Goal: Task Accomplishment & Management: Complete application form

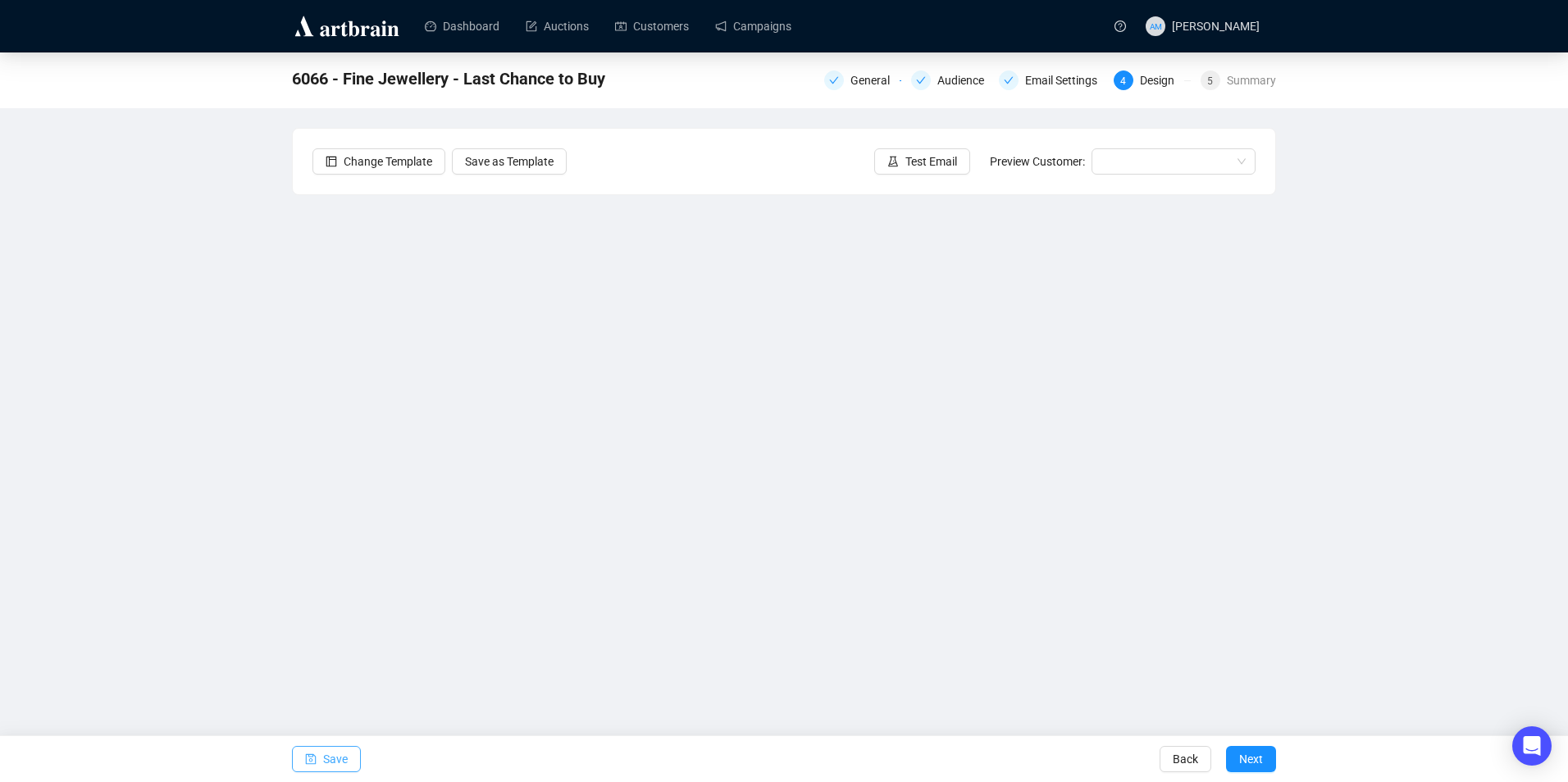
click at [329, 757] on span "Save" at bounding box center [335, 758] width 24 height 46
click at [324, 750] on span "Save" at bounding box center [335, 758] width 24 height 46
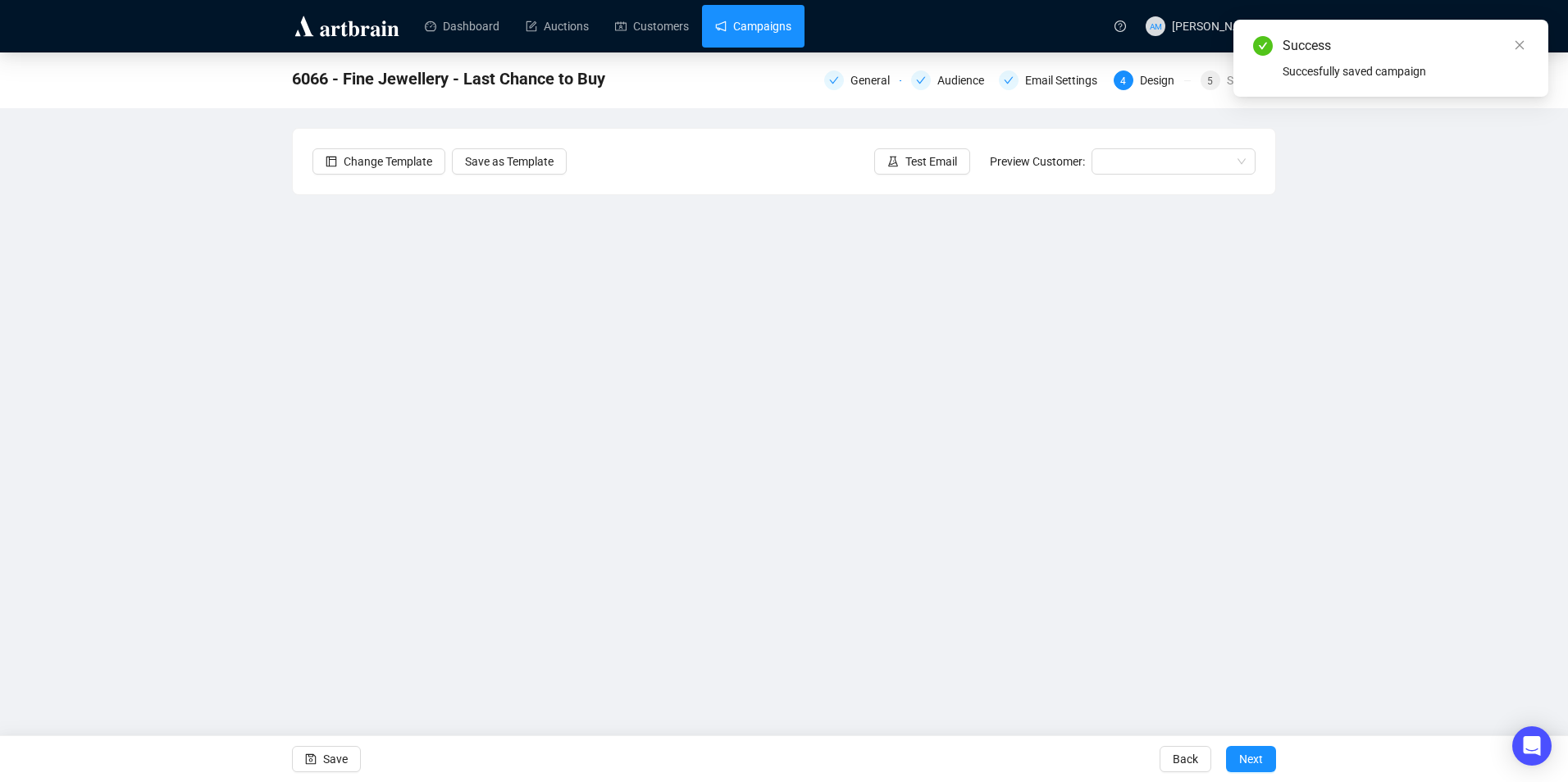
click at [765, 45] on link "Campaigns" at bounding box center [753, 26] width 76 height 43
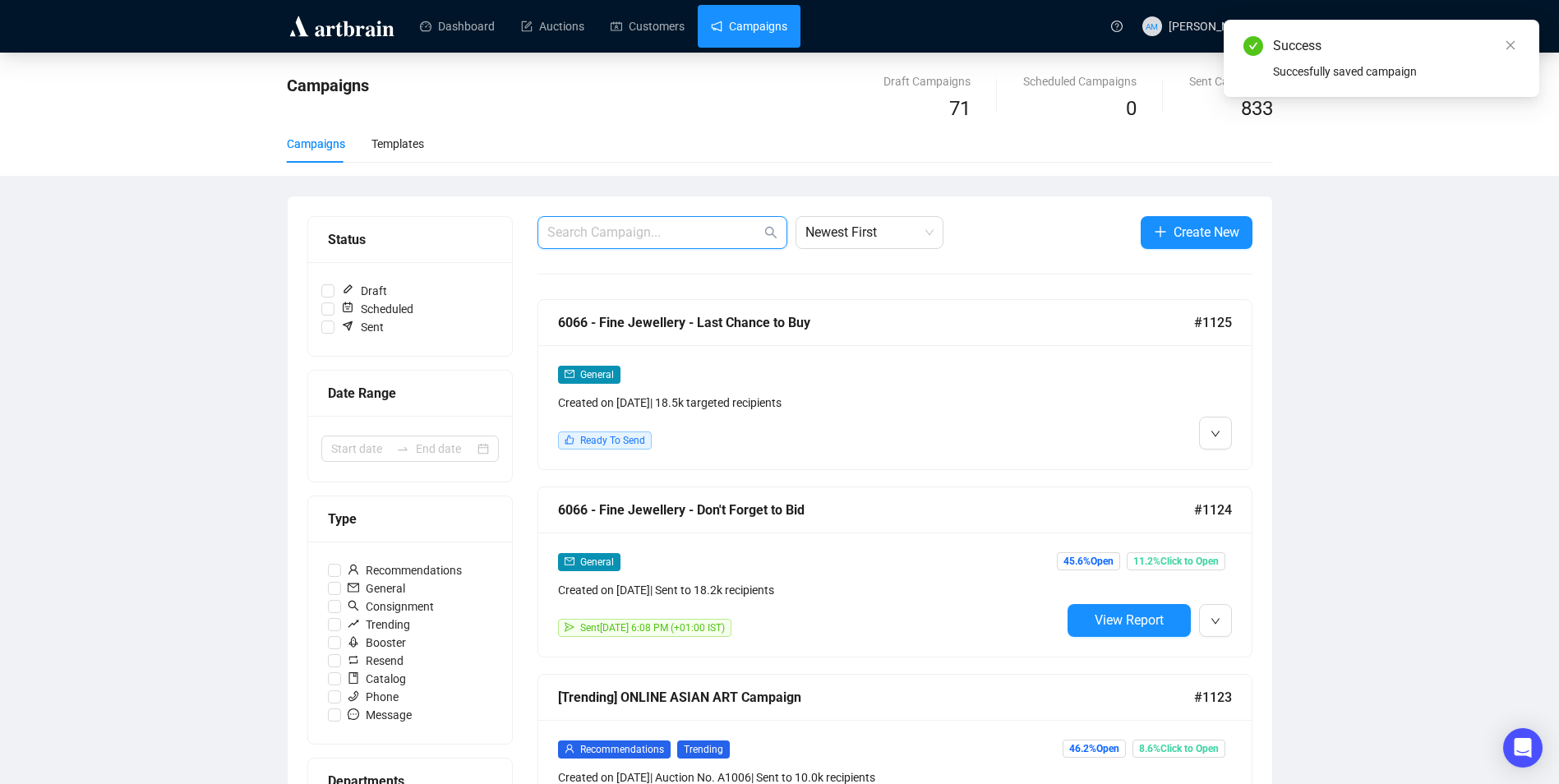
click at [681, 223] on input "text" at bounding box center [654, 232] width 214 height 19
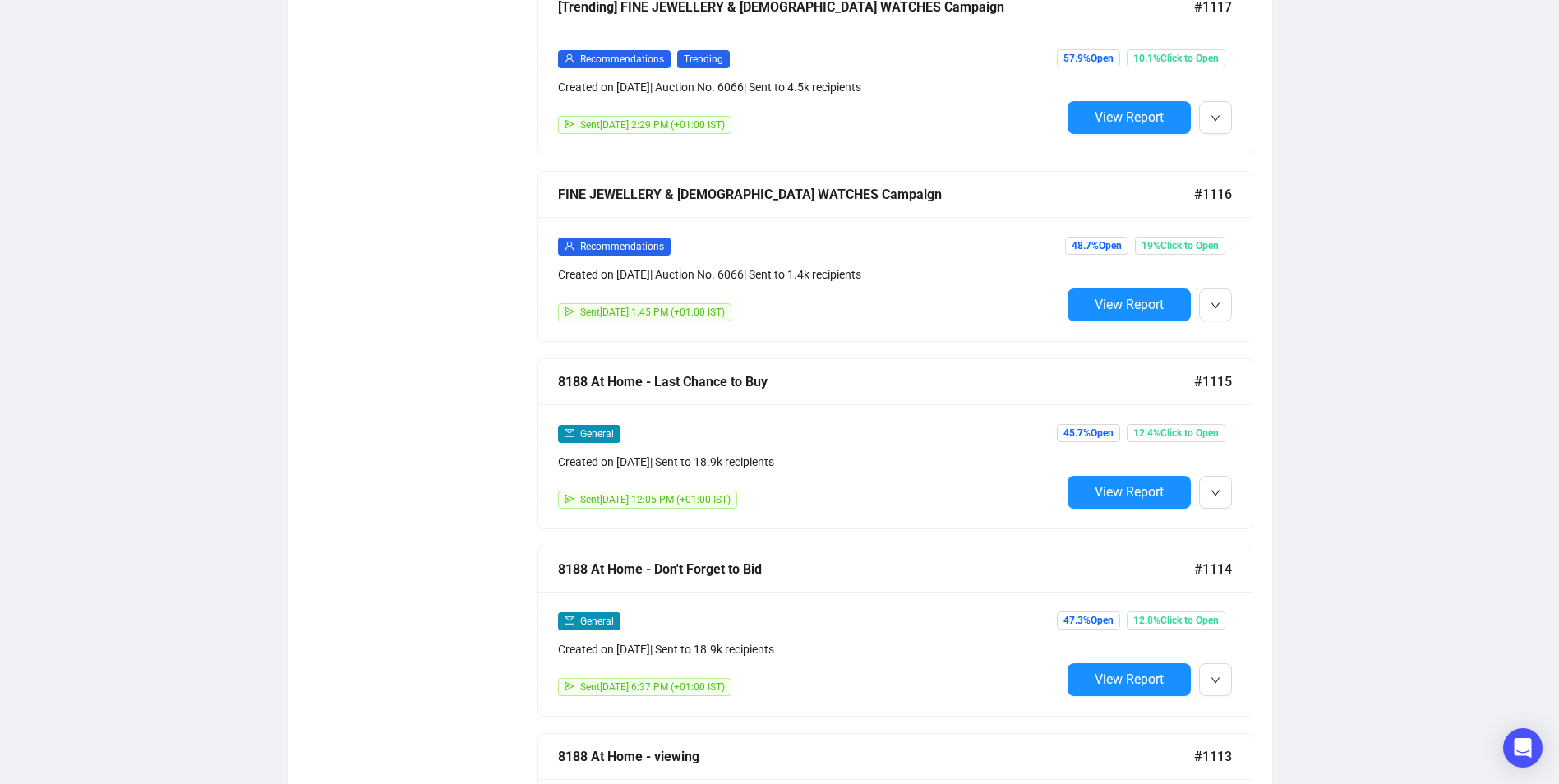
scroll to position [1725, 0]
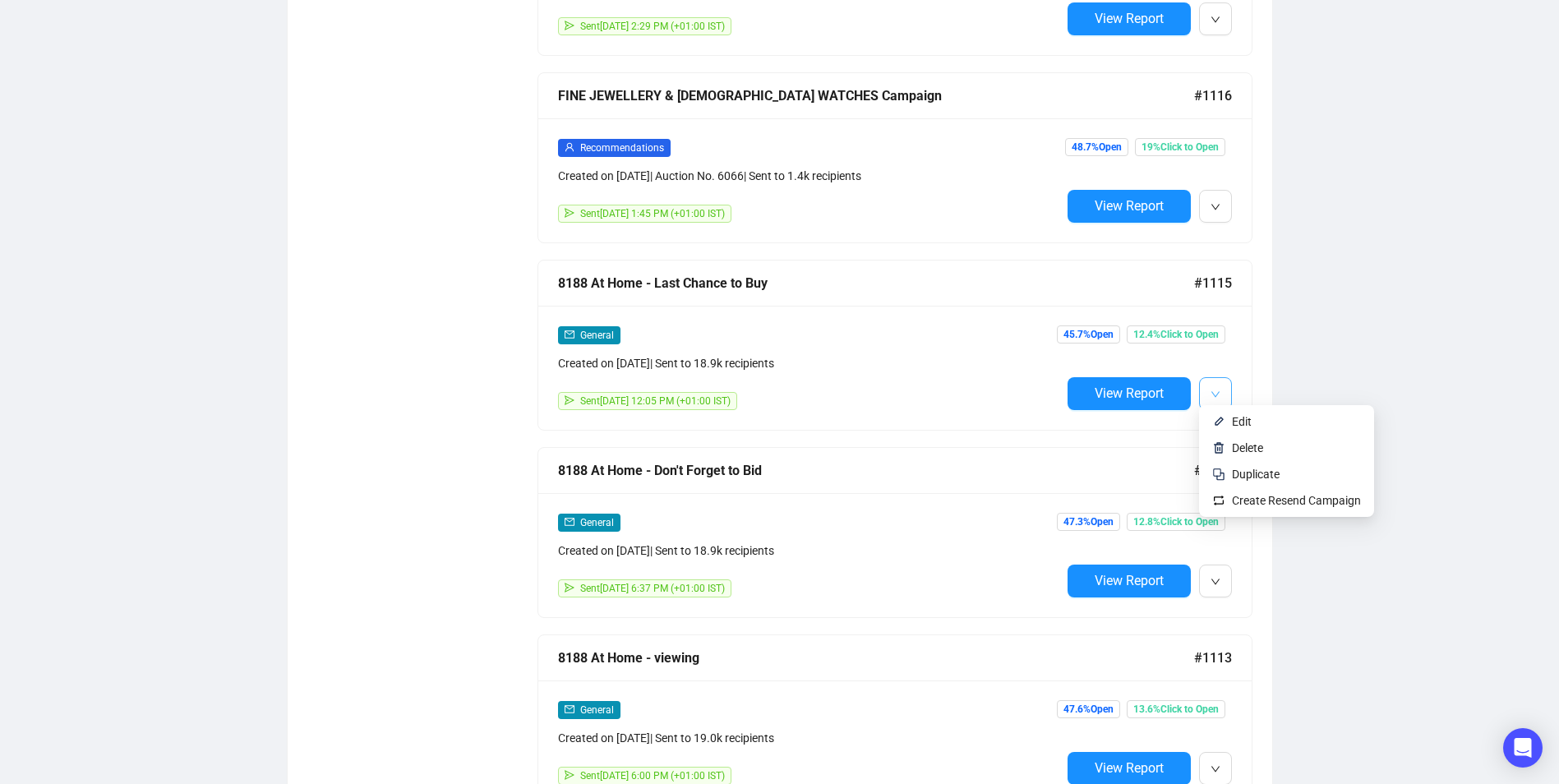
click at [1214, 390] on icon "down" at bounding box center [1216, 395] width 10 height 10
click at [1234, 421] on div "General Created on [DATE] | Sent to 18.9k recipients Sent [DATE] 12:05 PM (+01:…" at bounding box center [894, 367] width 713 height 124
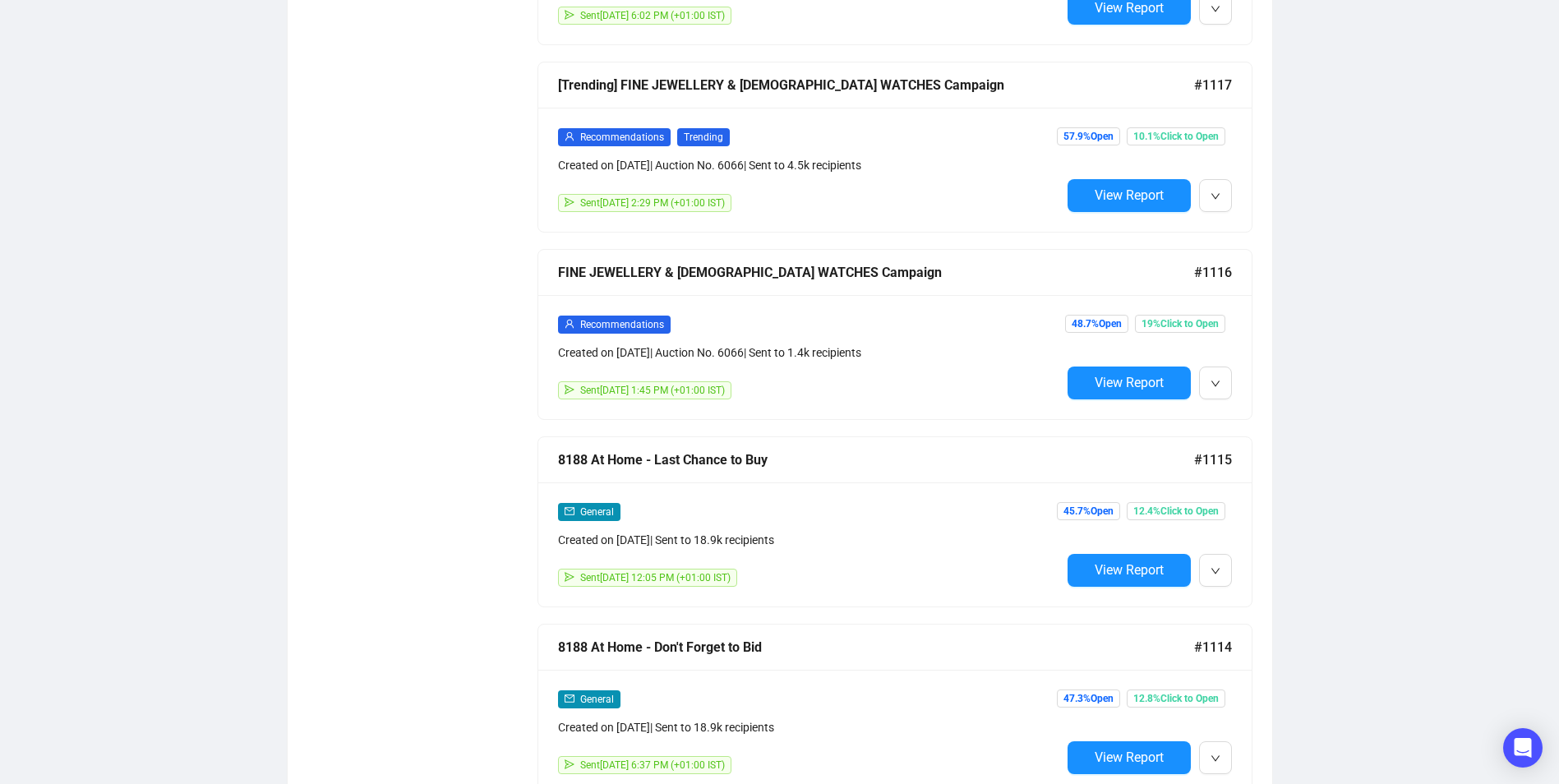
scroll to position [1564, 0]
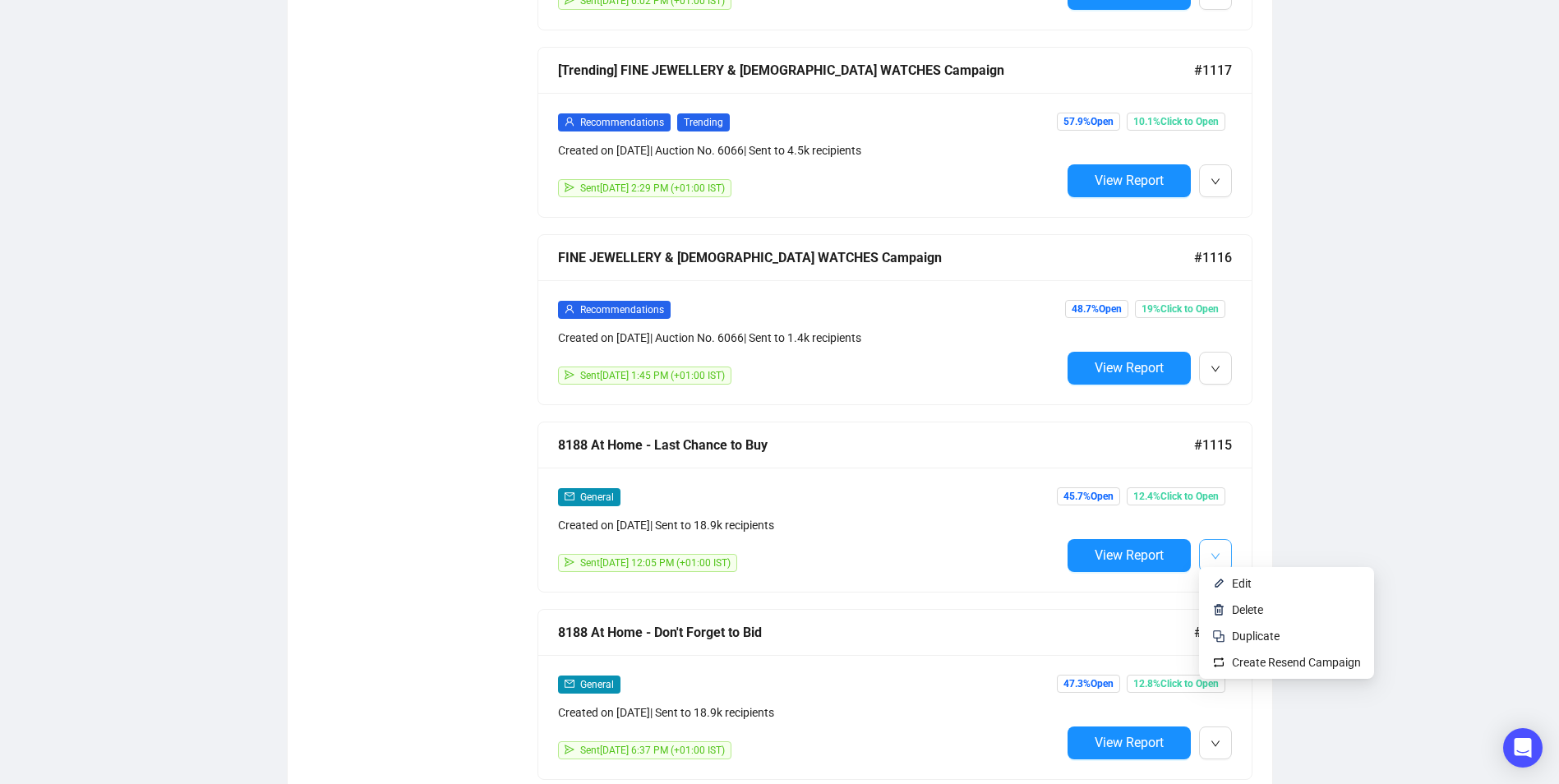
click at [1214, 552] on icon "down" at bounding box center [1216, 557] width 10 height 10
click at [1235, 579] on span "Edit" at bounding box center [1241, 584] width 19 height 13
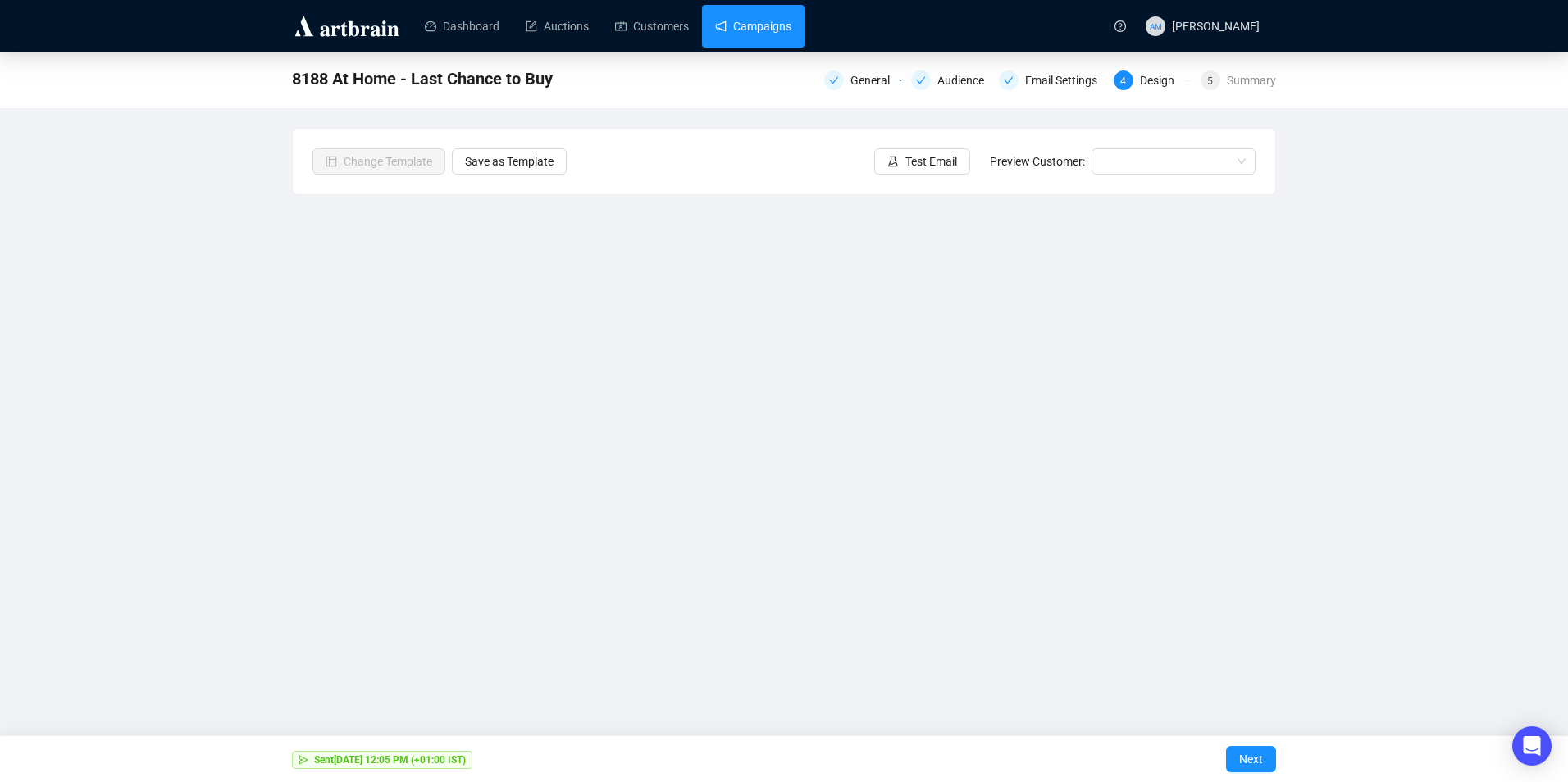
click at [715, 21] on link "Campaigns" at bounding box center [753, 26] width 76 height 43
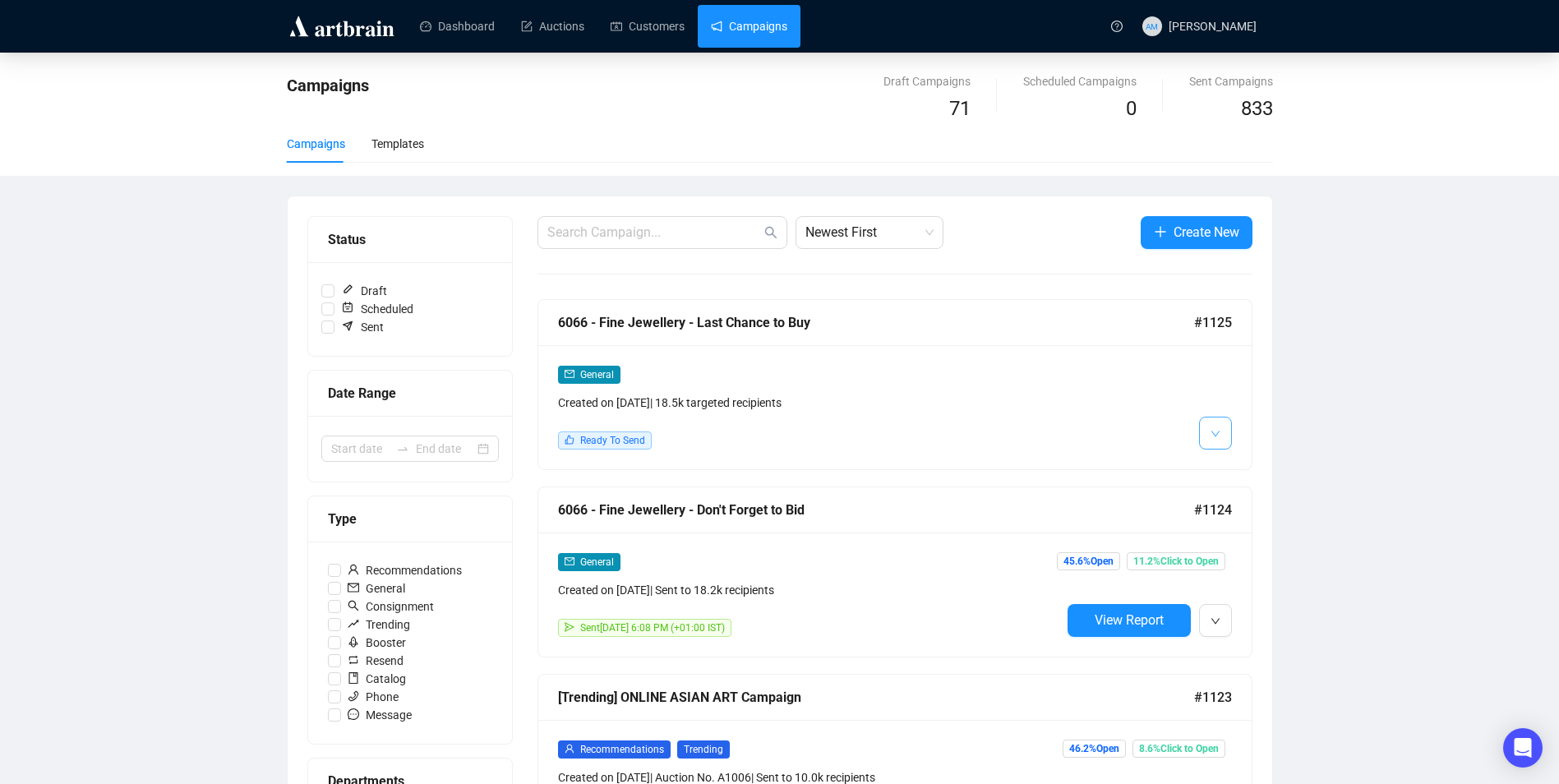
click at [1209, 429] on button "button" at bounding box center [1215, 433] width 33 height 33
click at [1220, 462] on img at bounding box center [1219, 468] width 13 height 13
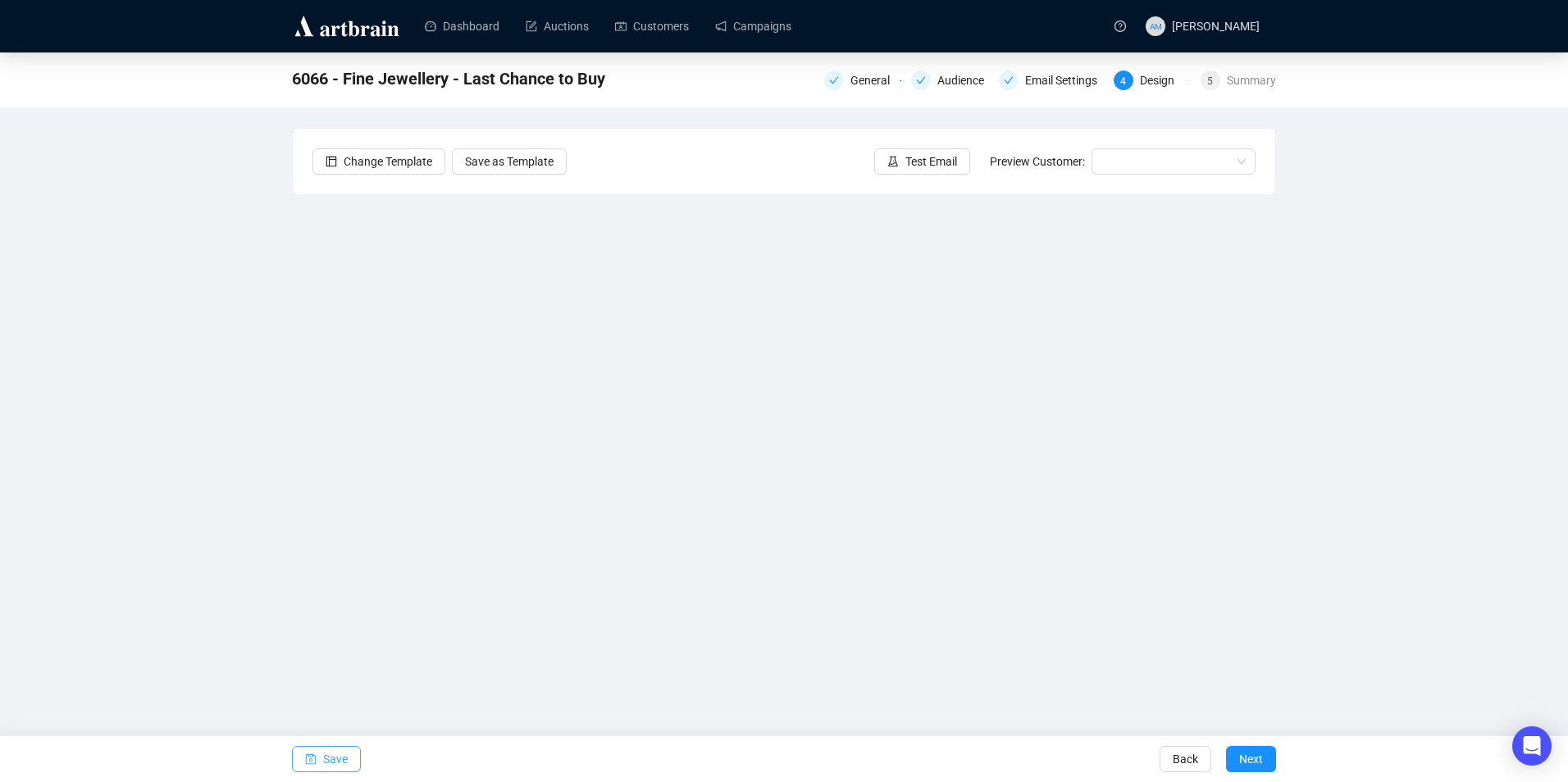
click at [343, 757] on span "Save" at bounding box center [335, 758] width 24 height 46
click at [904, 155] on button "Test Email" at bounding box center [922, 161] width 96 height 26
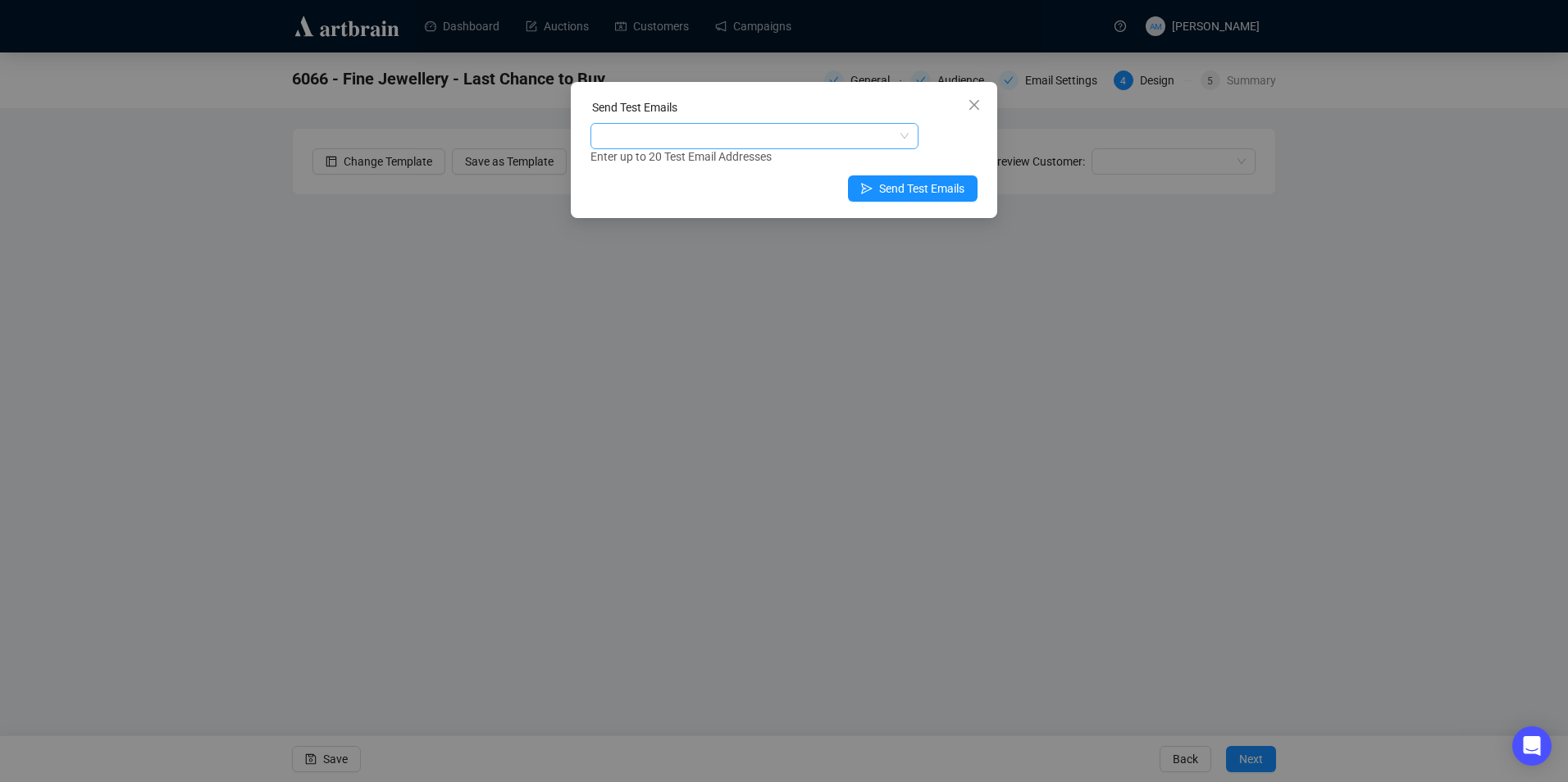
click at [786, 147] on div at bounding box center [746, 135] width 304 height 23
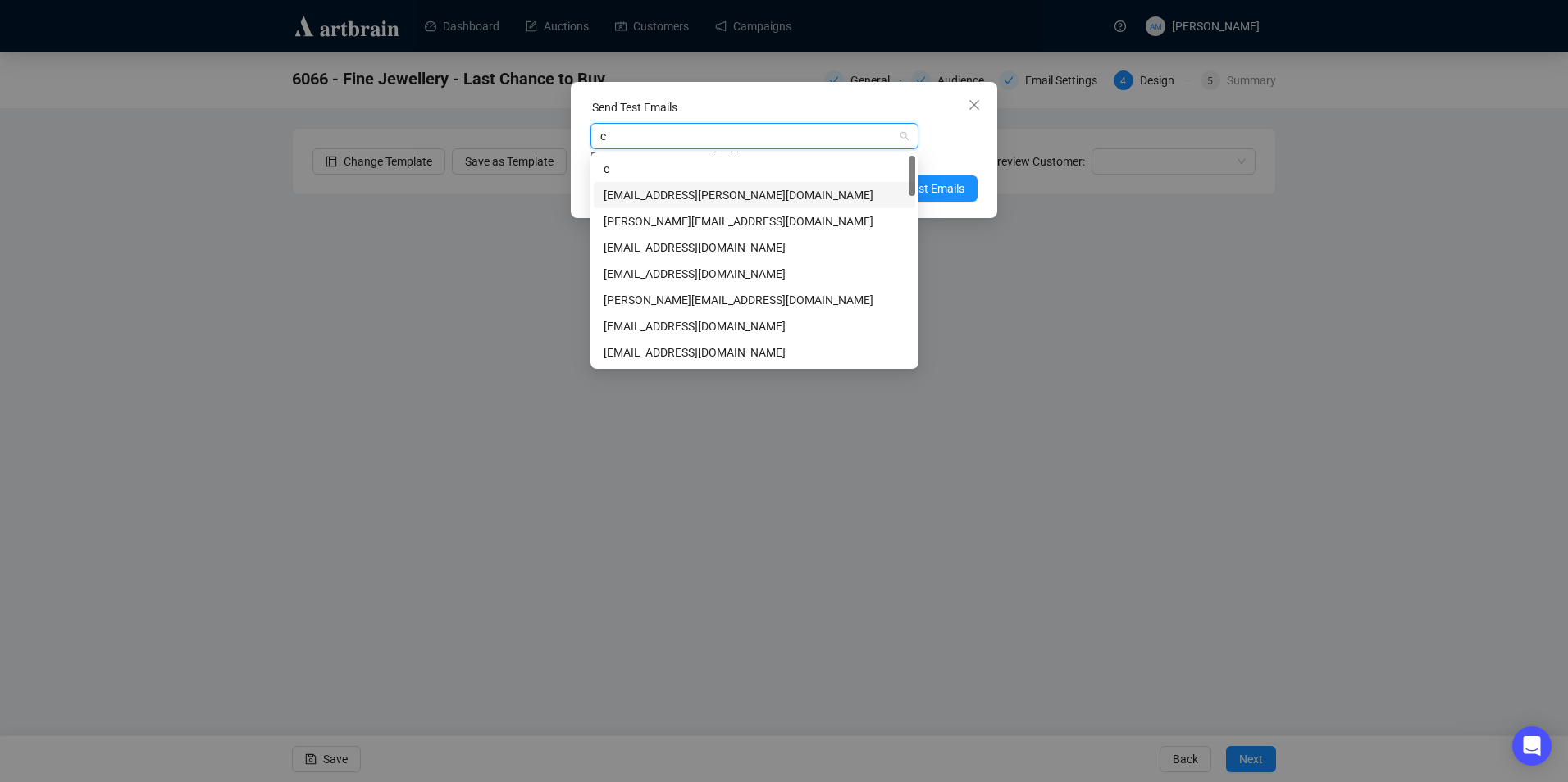
type input "cl"
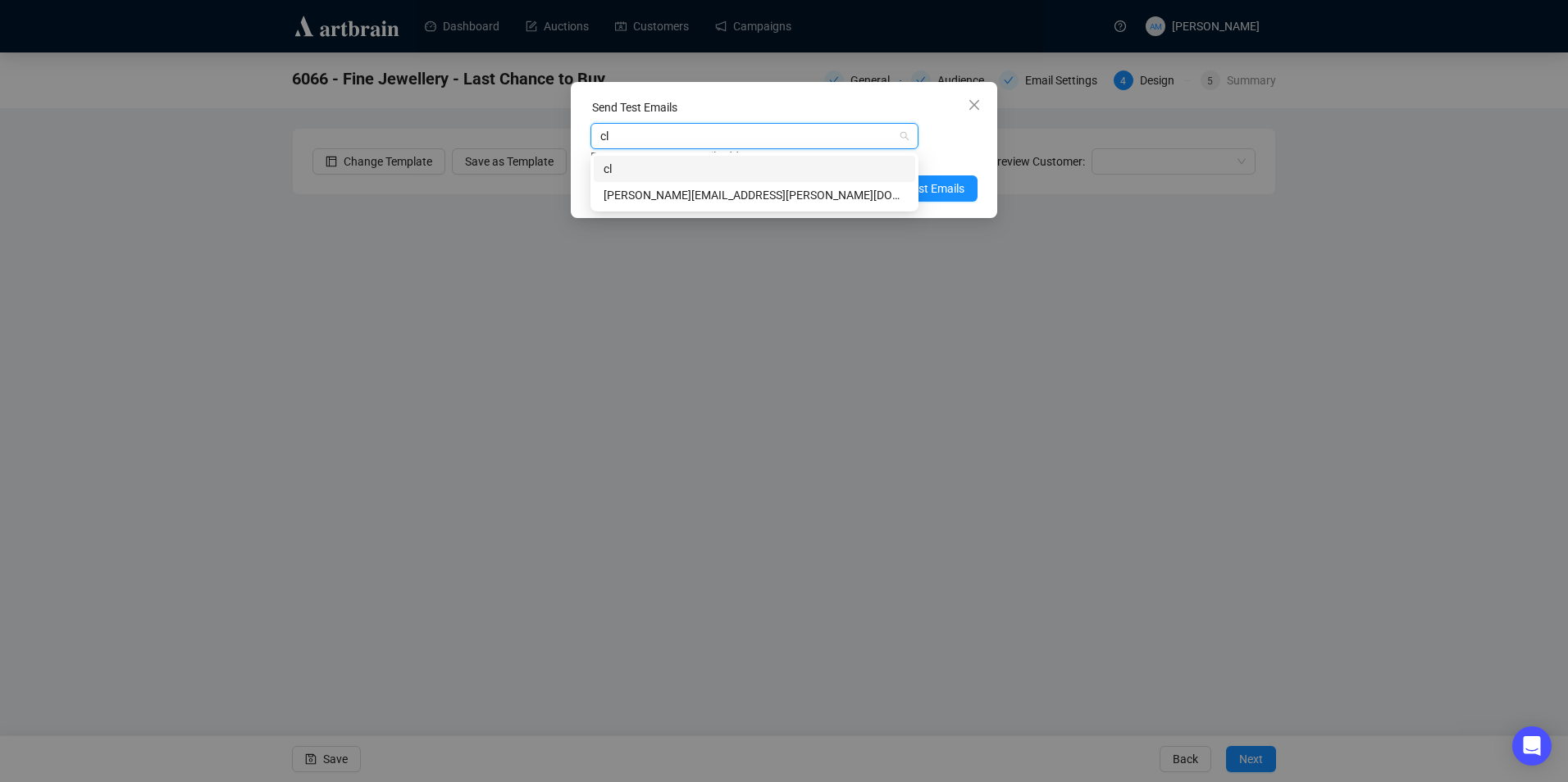
click at [708, 201] on div "[PERSON_NAME][EMAIL_ADDRESS][PERSON_NAME][DOMAIN_NAME]" at bounding box center [754, 195] width 302 height 18
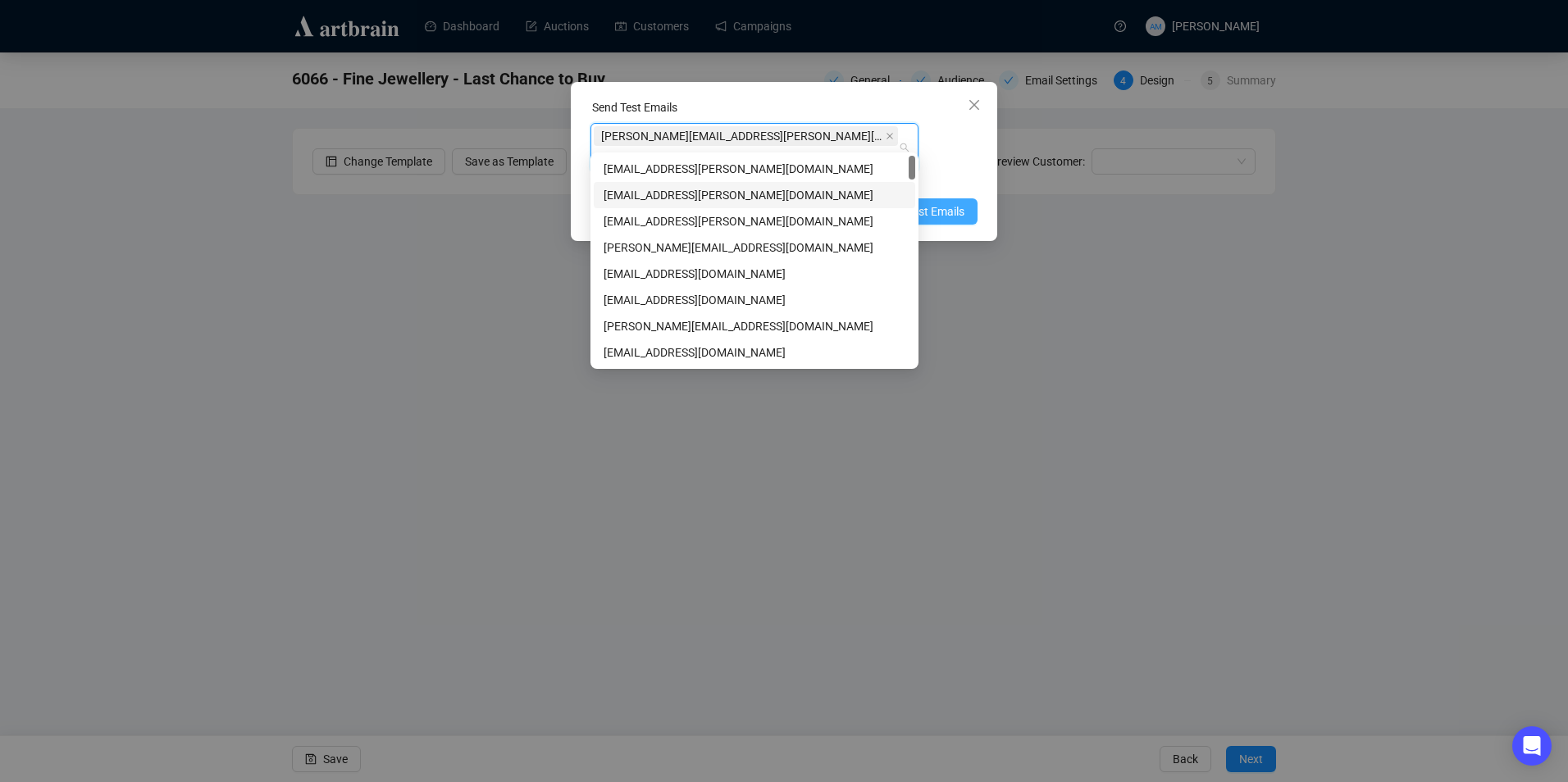
click at [942, 202] on span "Send Test Emails" at bounding box center [921, 211] width 85 height 18
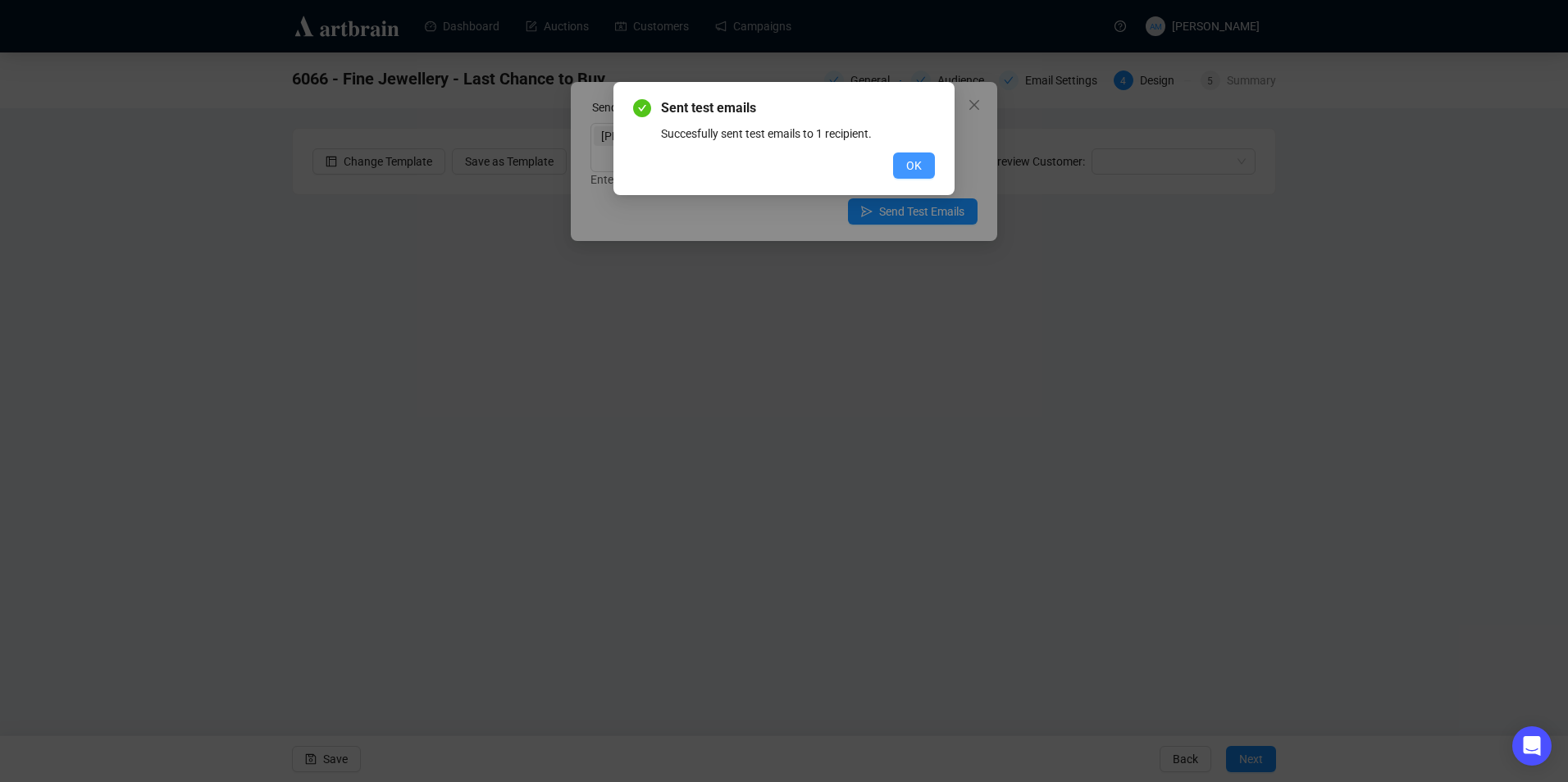
click at [911, 165] on span "OK" at bounding box center [913, 165] width 16 height 18
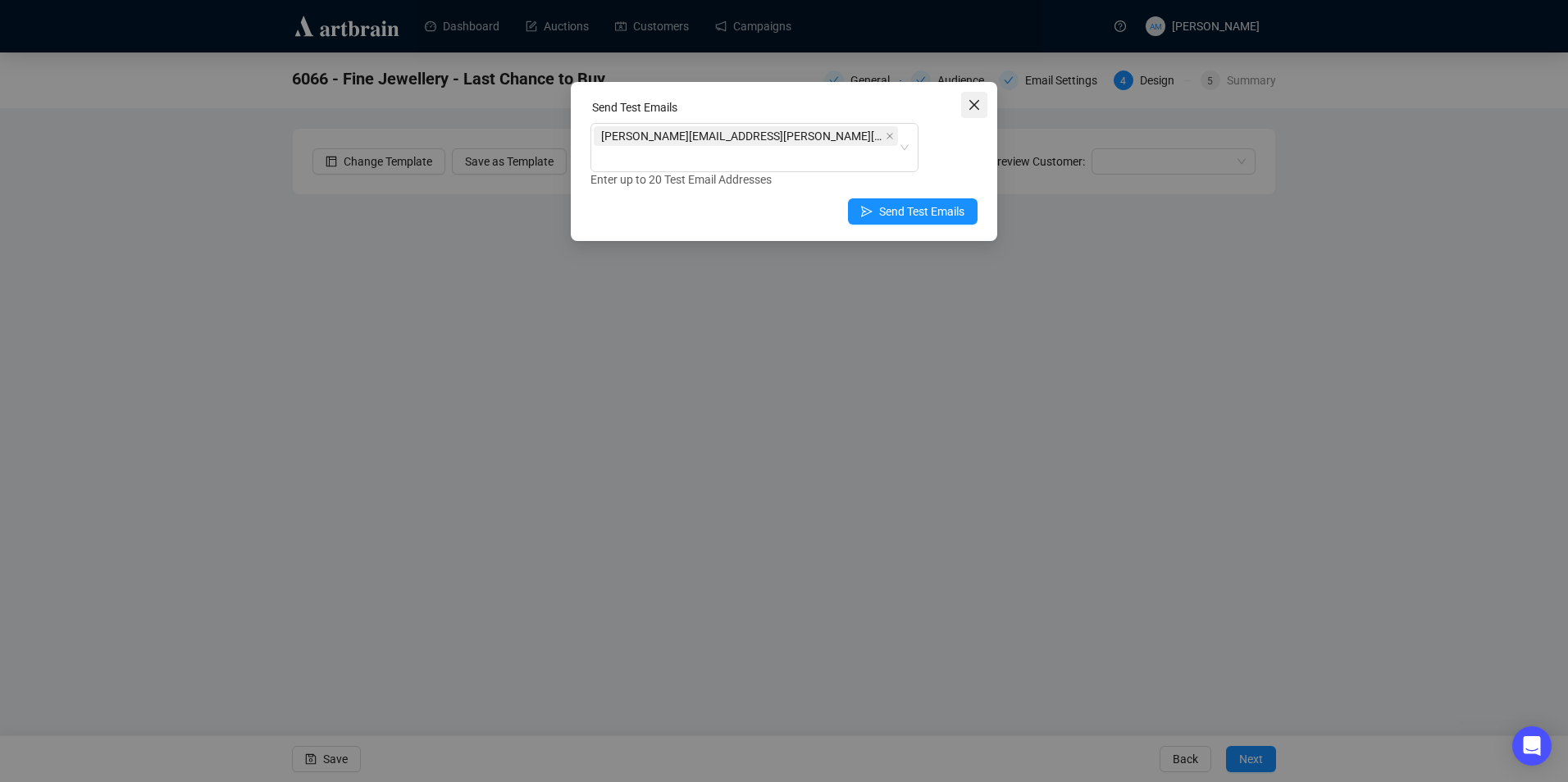
click at [979, 101] on icon "close" at bounding box center [975, 105] width 10 height 10
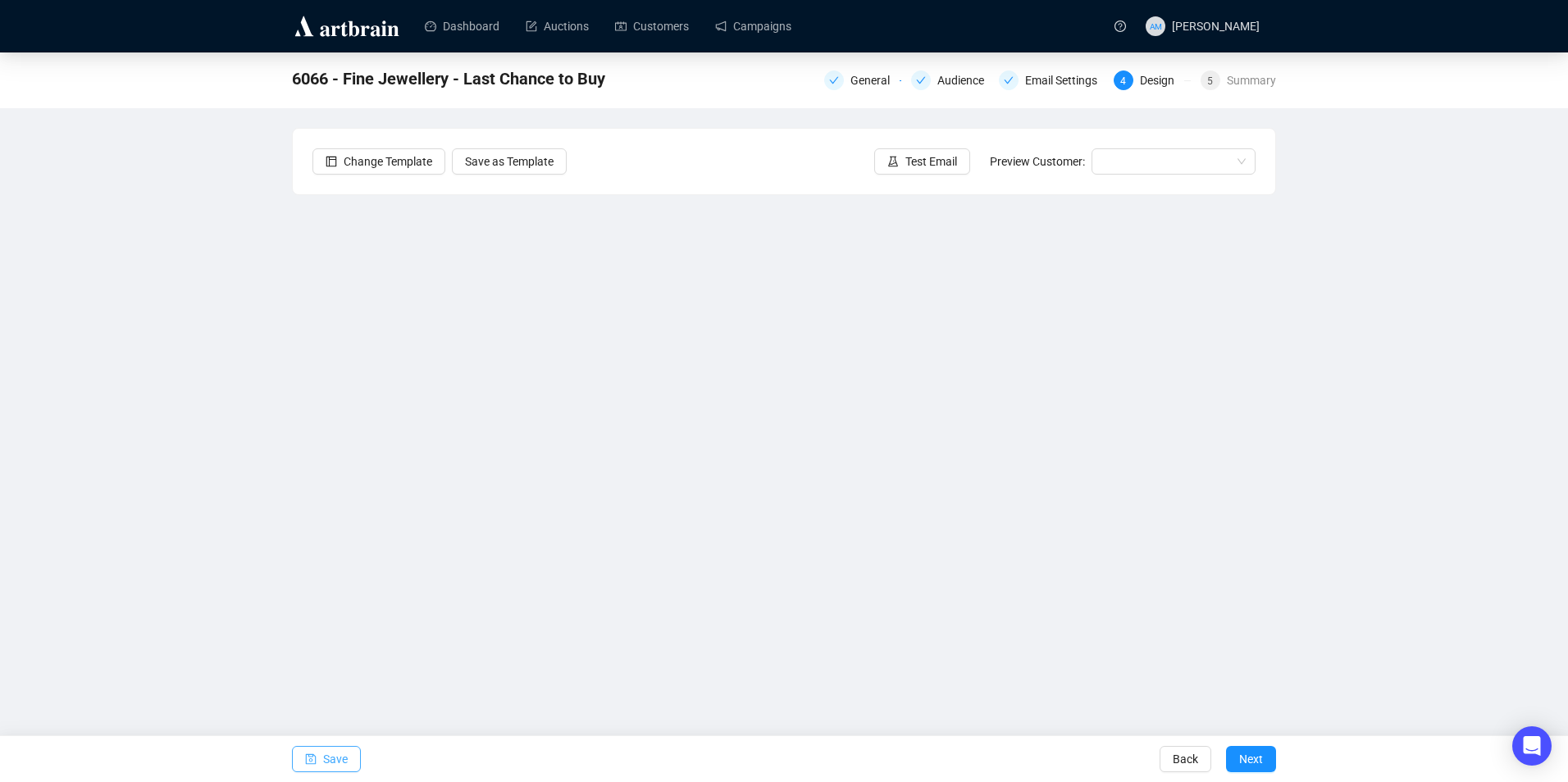
click at [321, 764] on button "Save" at bounding box center [326, 758] width 69 height 26
click at [313, 757] on icon "save" at bounding box center [311, 759] width 11 height 11
click at [334, 761] on span "Save" at bounding box center [335, 758] width 24 height 46
click at [338, 758] on span "Save" at bounding box center [335, 758] width 24 height 46
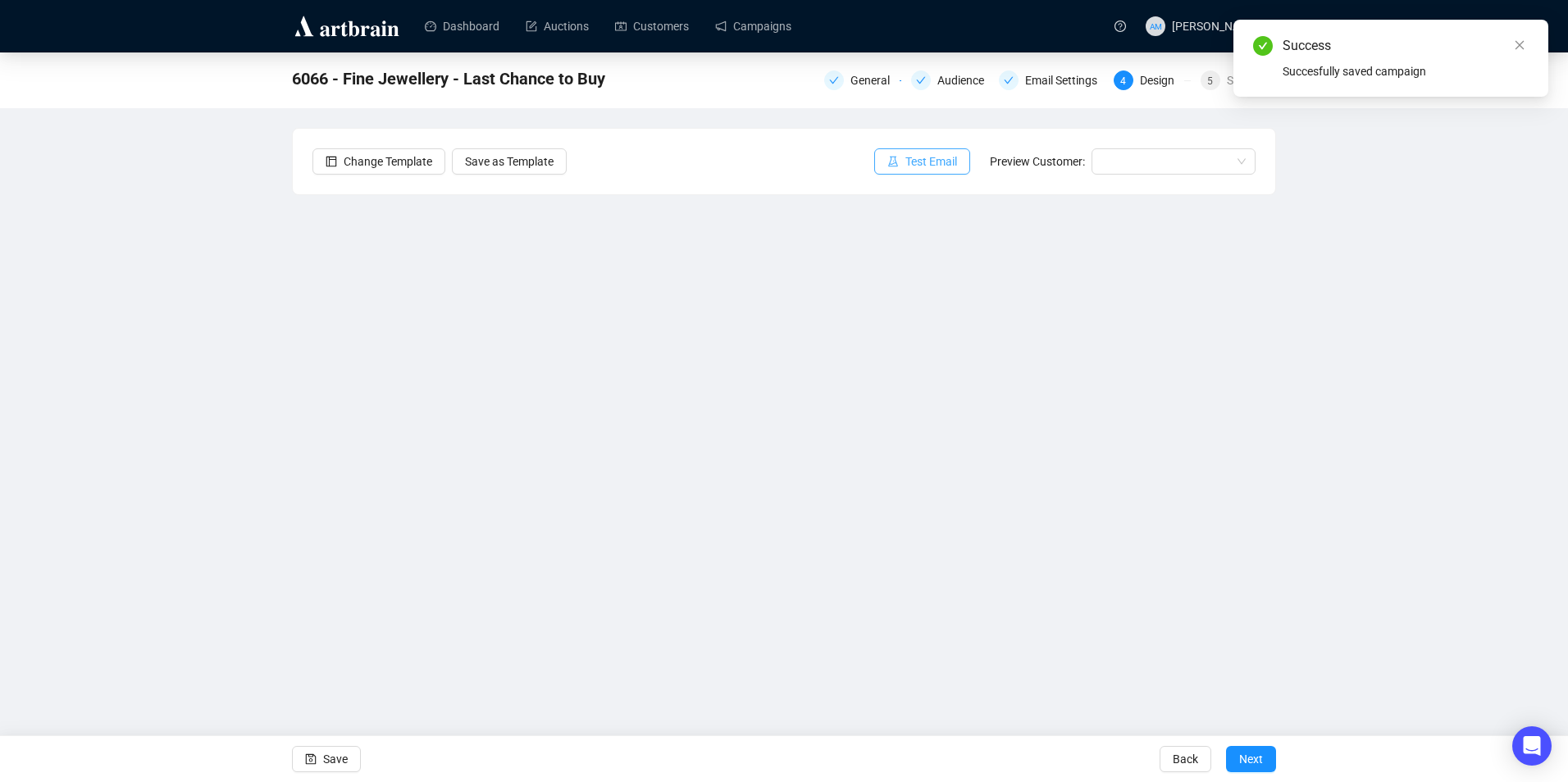
click at [897, 163] on icon "experiment" at bounding box center [893, 161] width 12 height 12
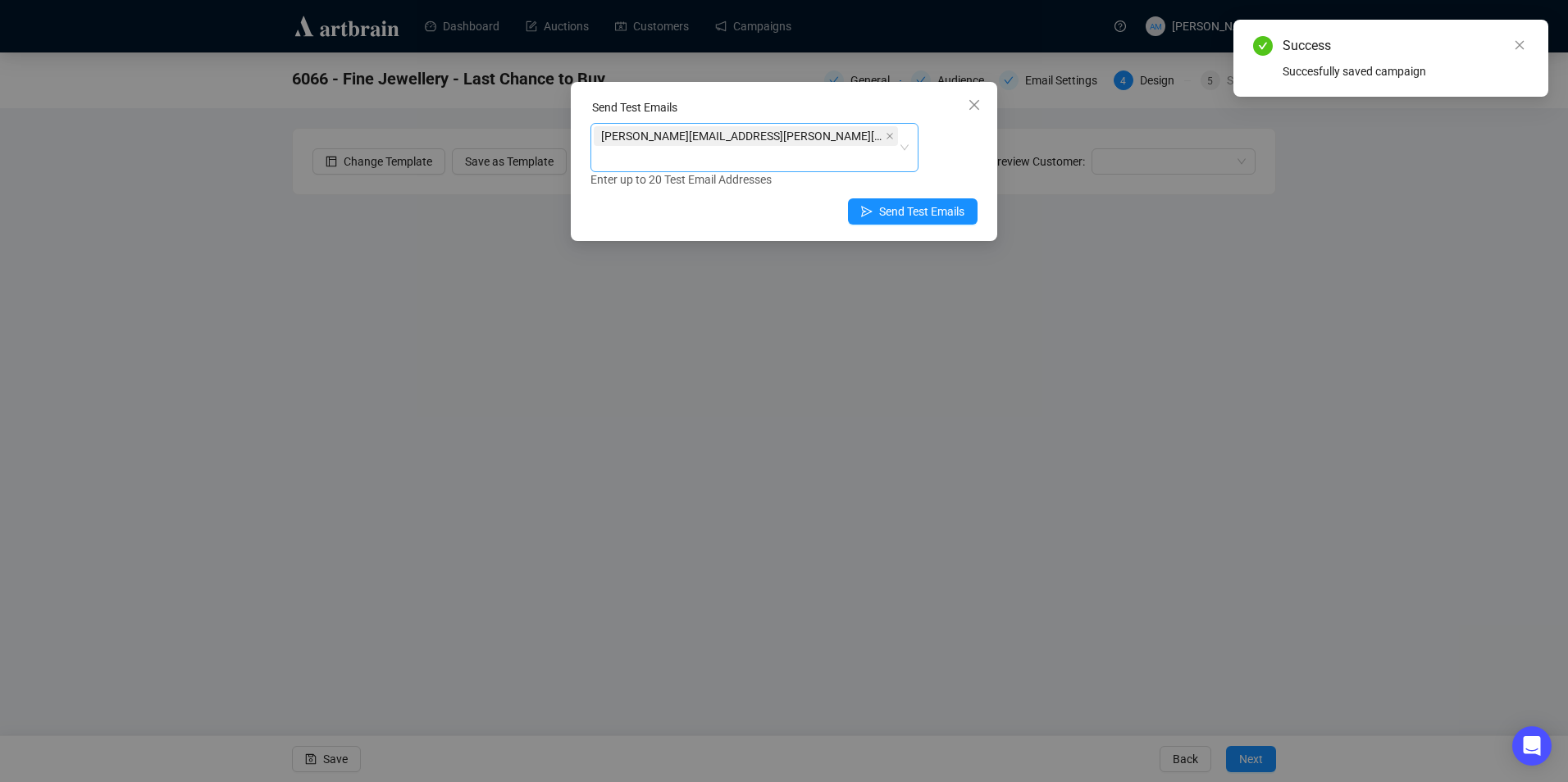
click at [836, 136] on div "[PERSON_NAME][EMAIL_ADDRESS][PERSON_NAME][DOMAIN_NAME]" at bounding box center [746, 147] width 304 height 46
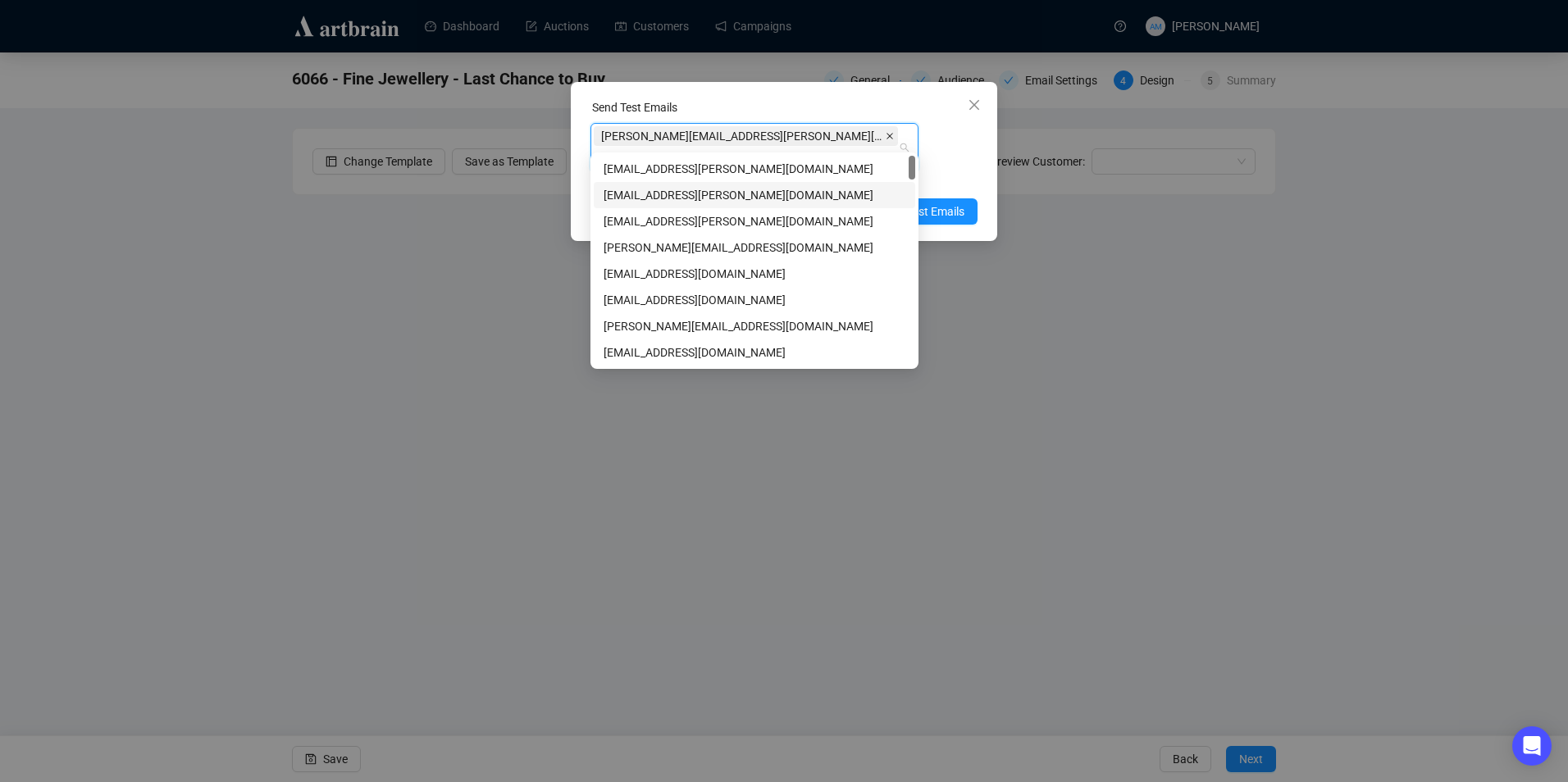
click at [886, 139] on icon "close" at bounding box center [890, 136] width 8 height 8
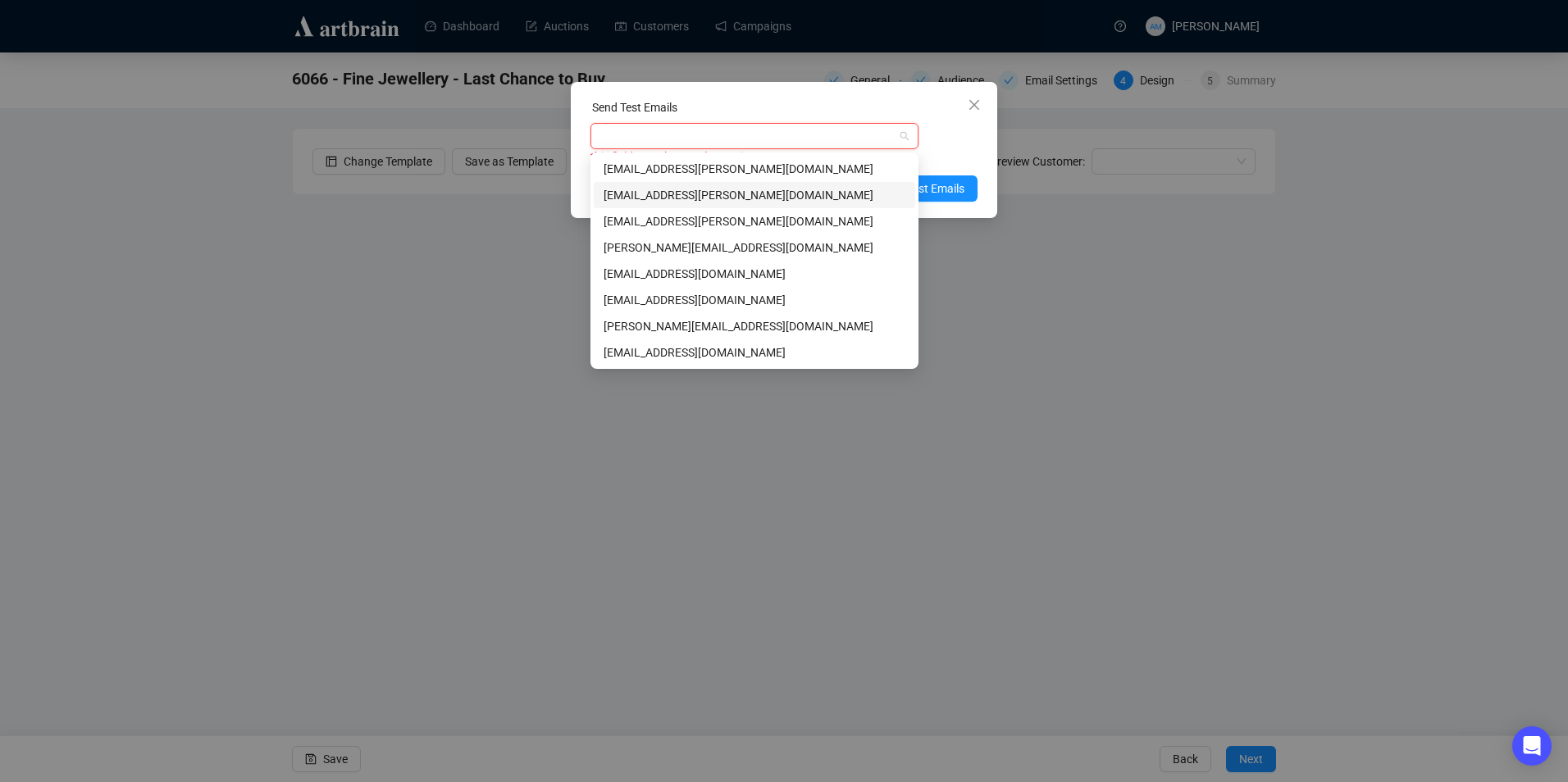
type input "w"
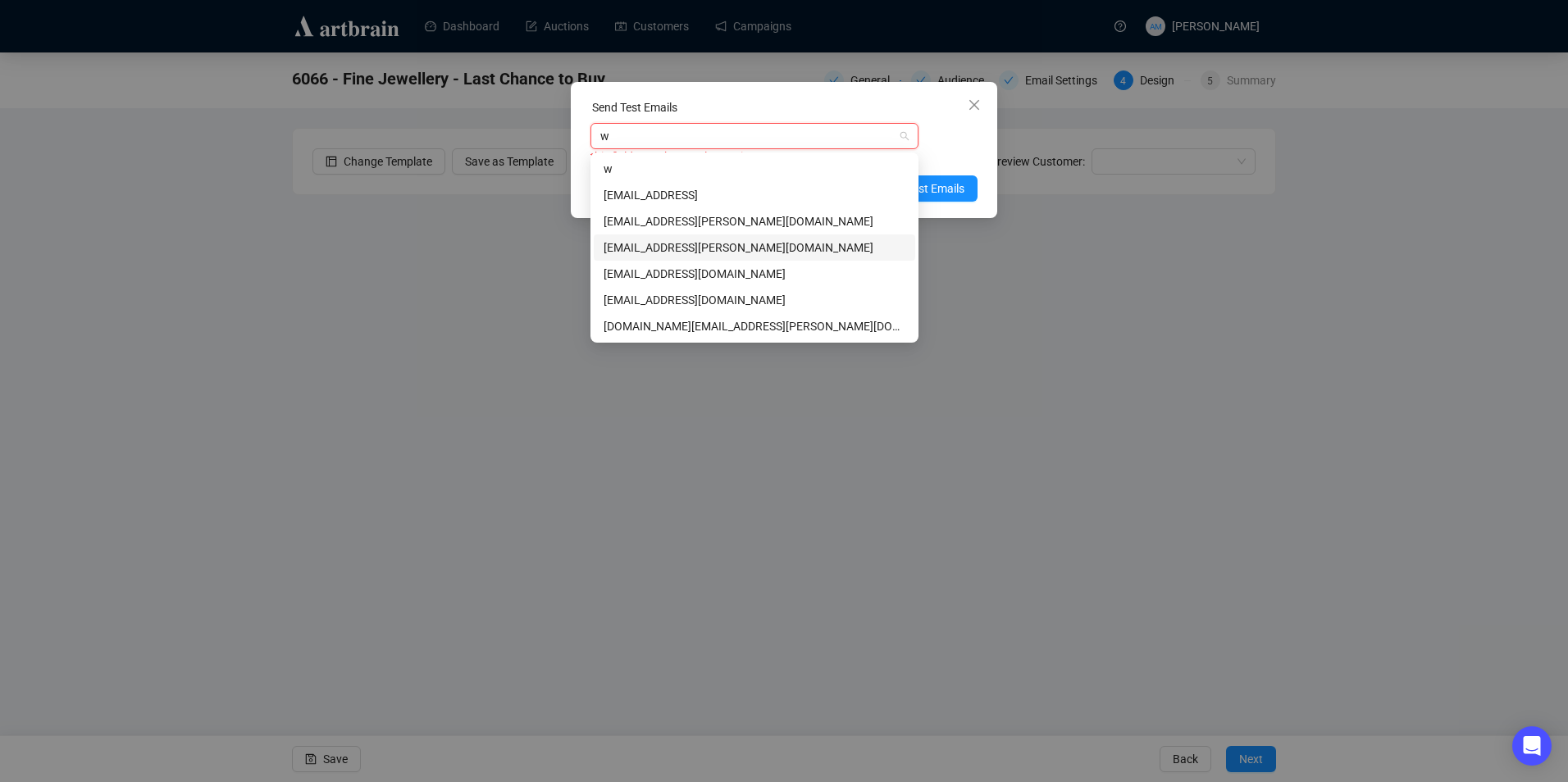
click at [670, 244] on div "[EMAIL_ADDRESS][PERSON_NAME][DOMAIN_NAME]" at bounding box center [754, 247] width 302 height 18
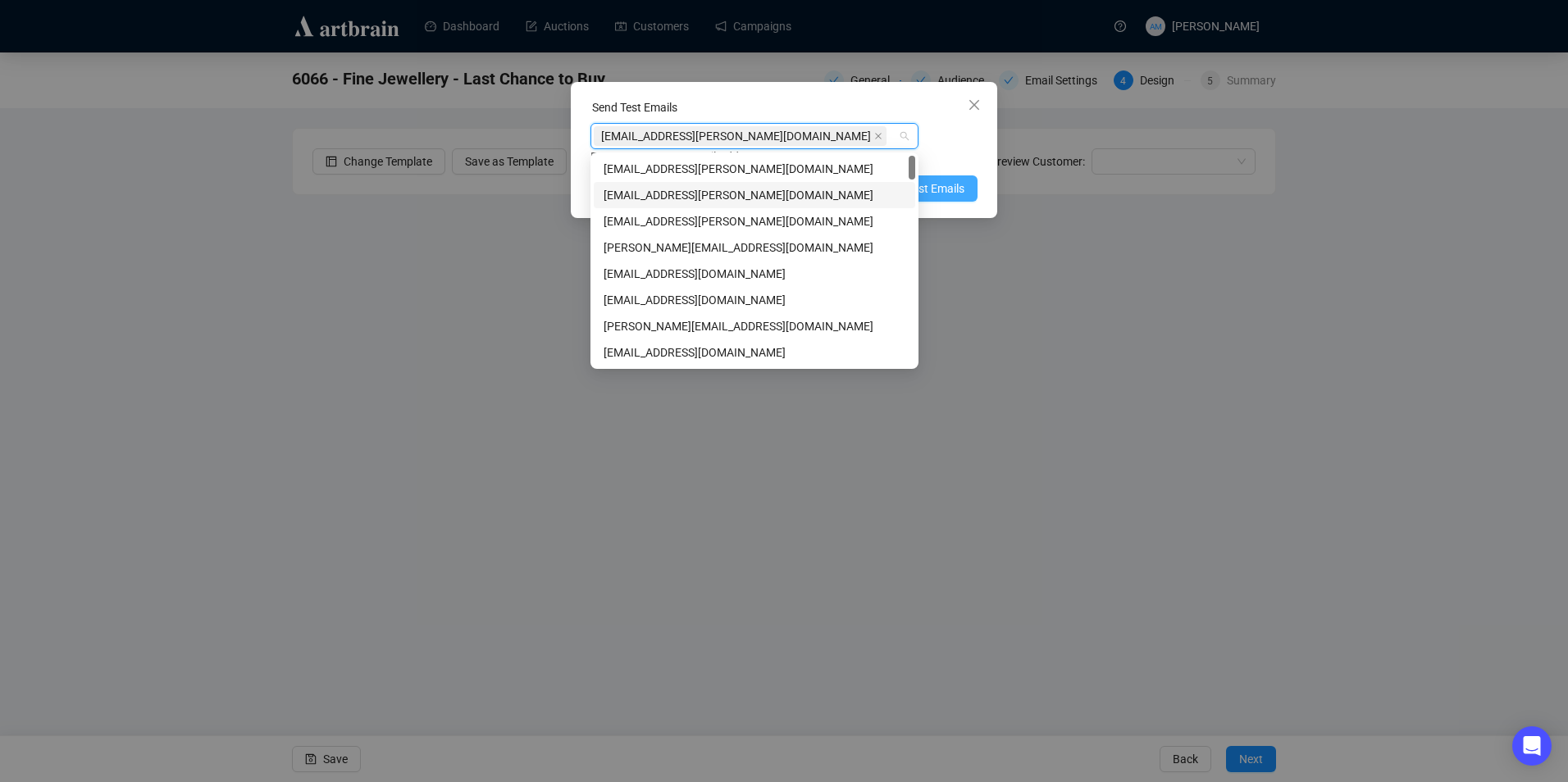
click at [955, 181] on span "Send Test Emails" at bounding box center [921, 188] width 85 height 18
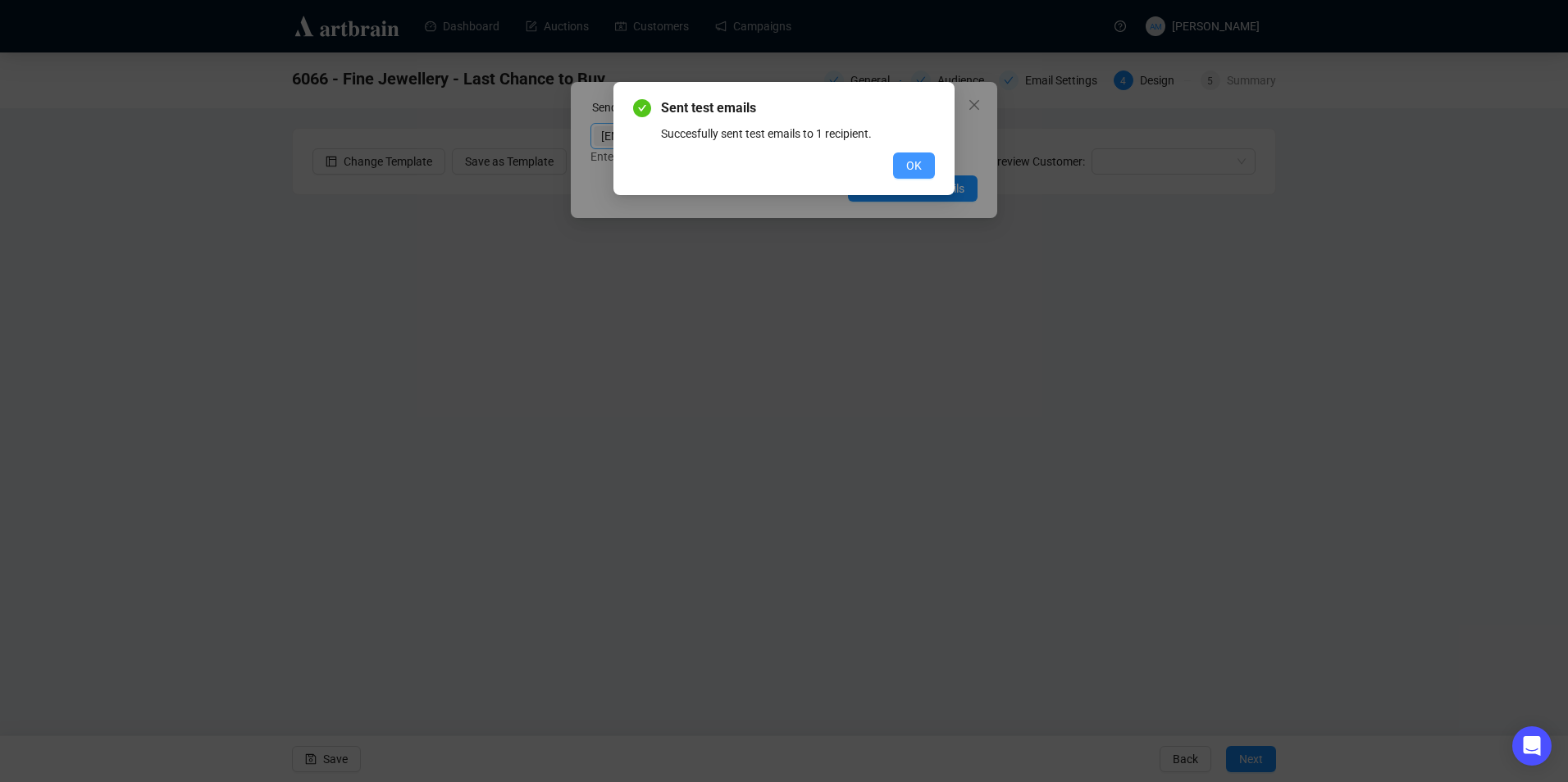
click at [916, 166] on span "OK" at bounding box center [913, 165] width 16 height 18
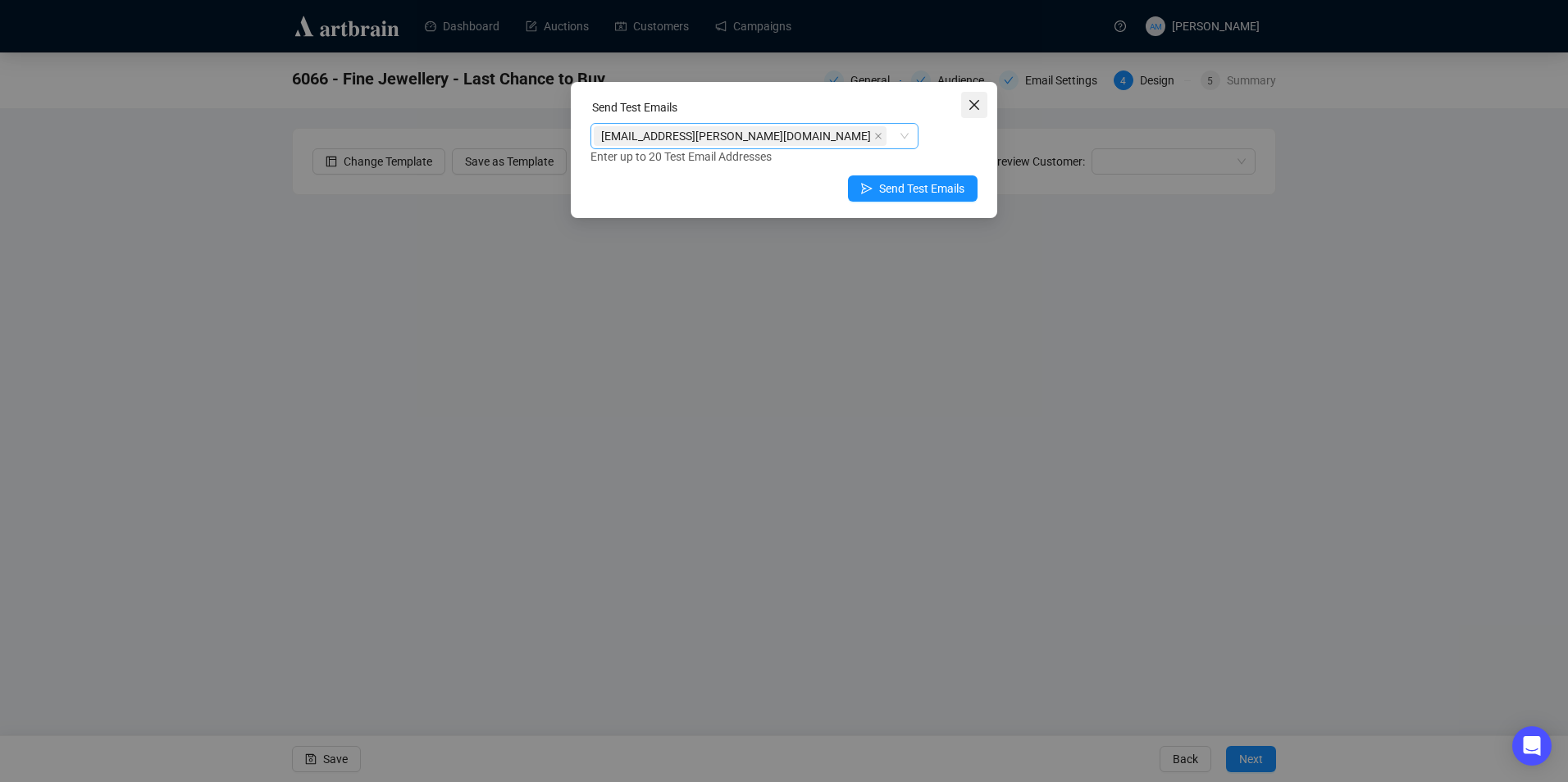
click at [974, 107] on icon "close" at bounding box center [975, 105] width 13 height 13
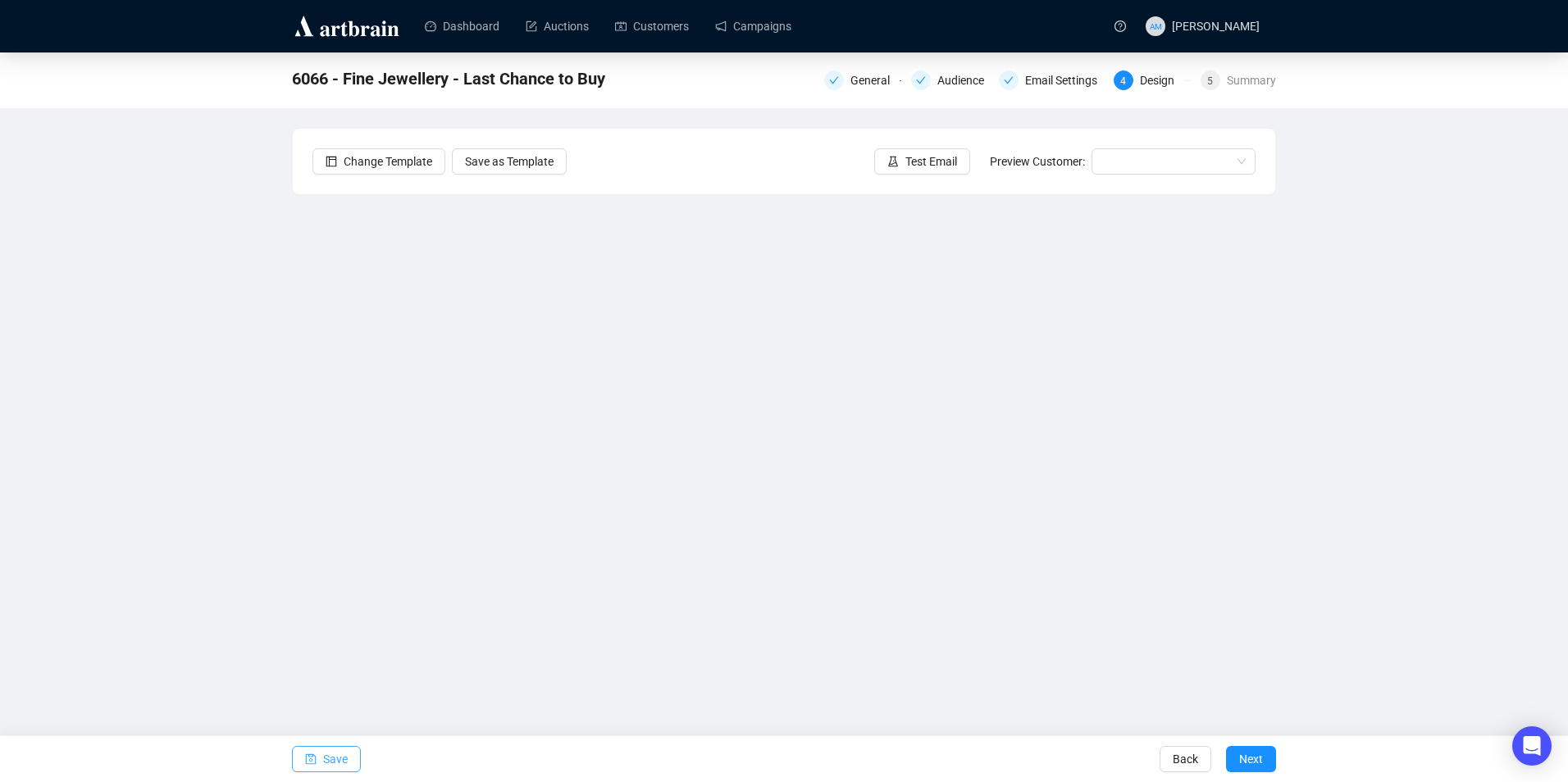
click at [342, 758] on span "Save" at bounding box center [335, 758] width 24 height 46
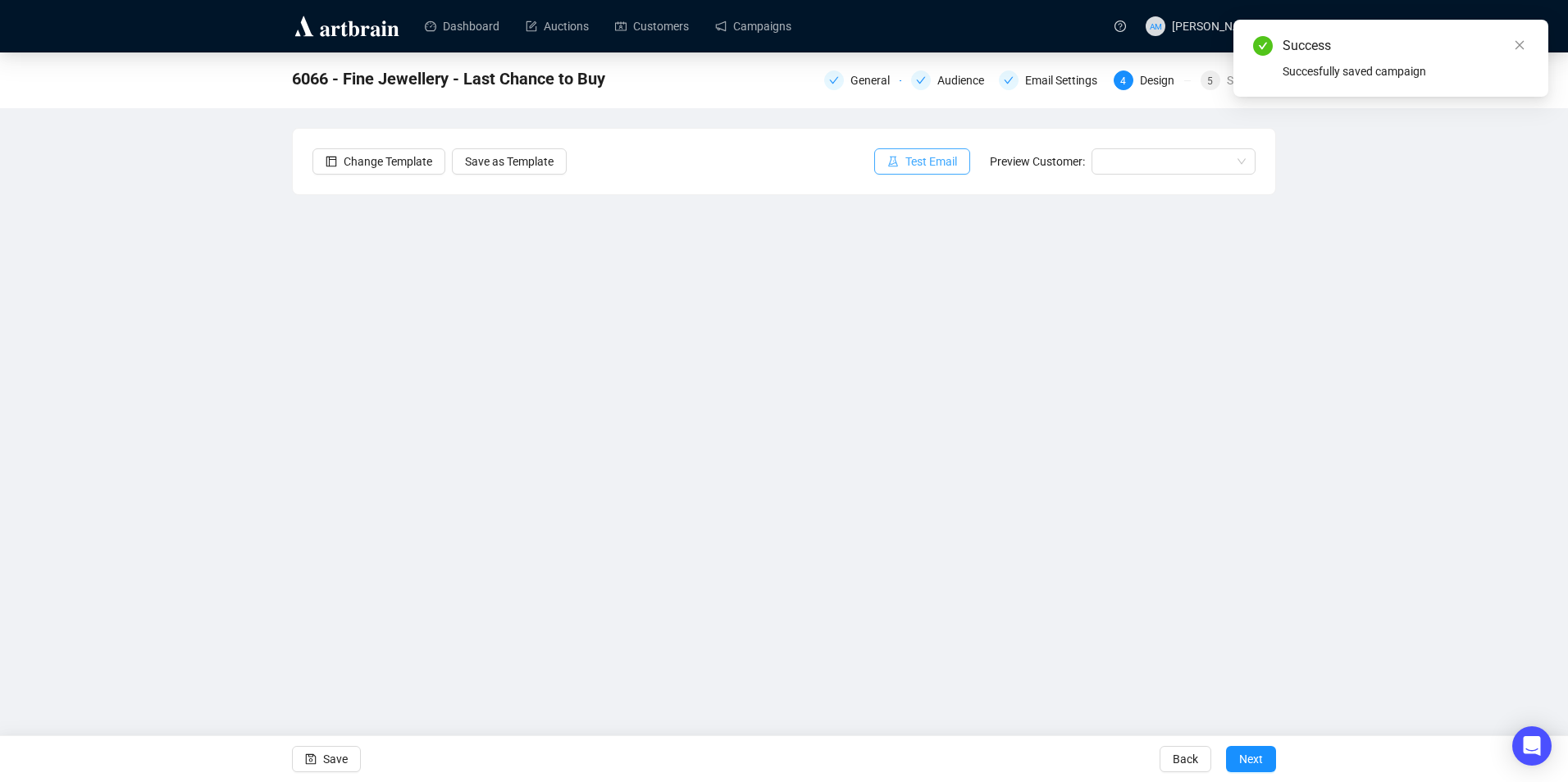
click at [937, 159] on span "Test Email" at bounding box center [930, 161] width 51 height 18
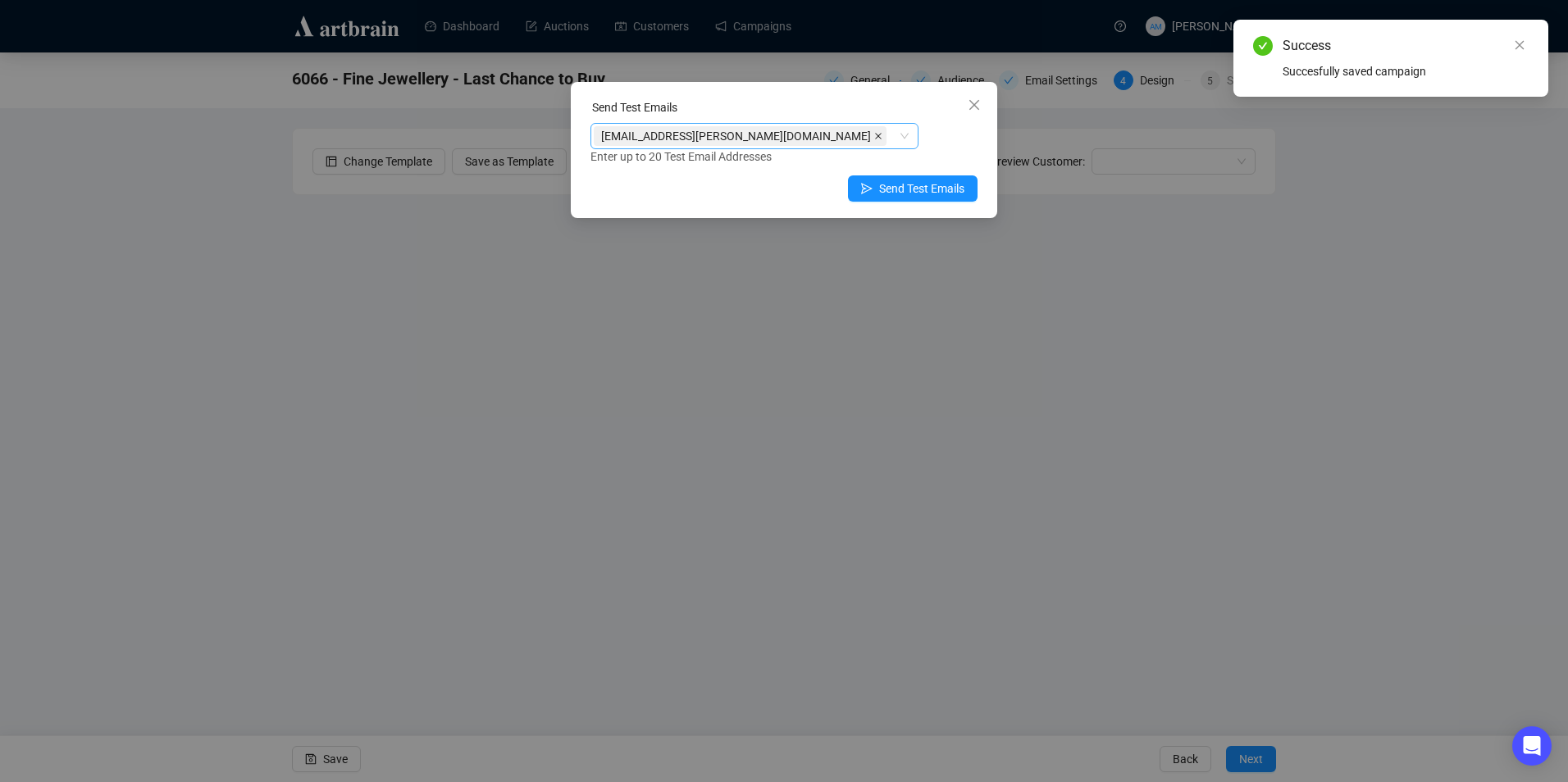
click at [874, 142] on span at bounding box center [878, 135] width 8 height 18
click at [697, 143] on div at bounding box center [746, 135] width 304 height 23
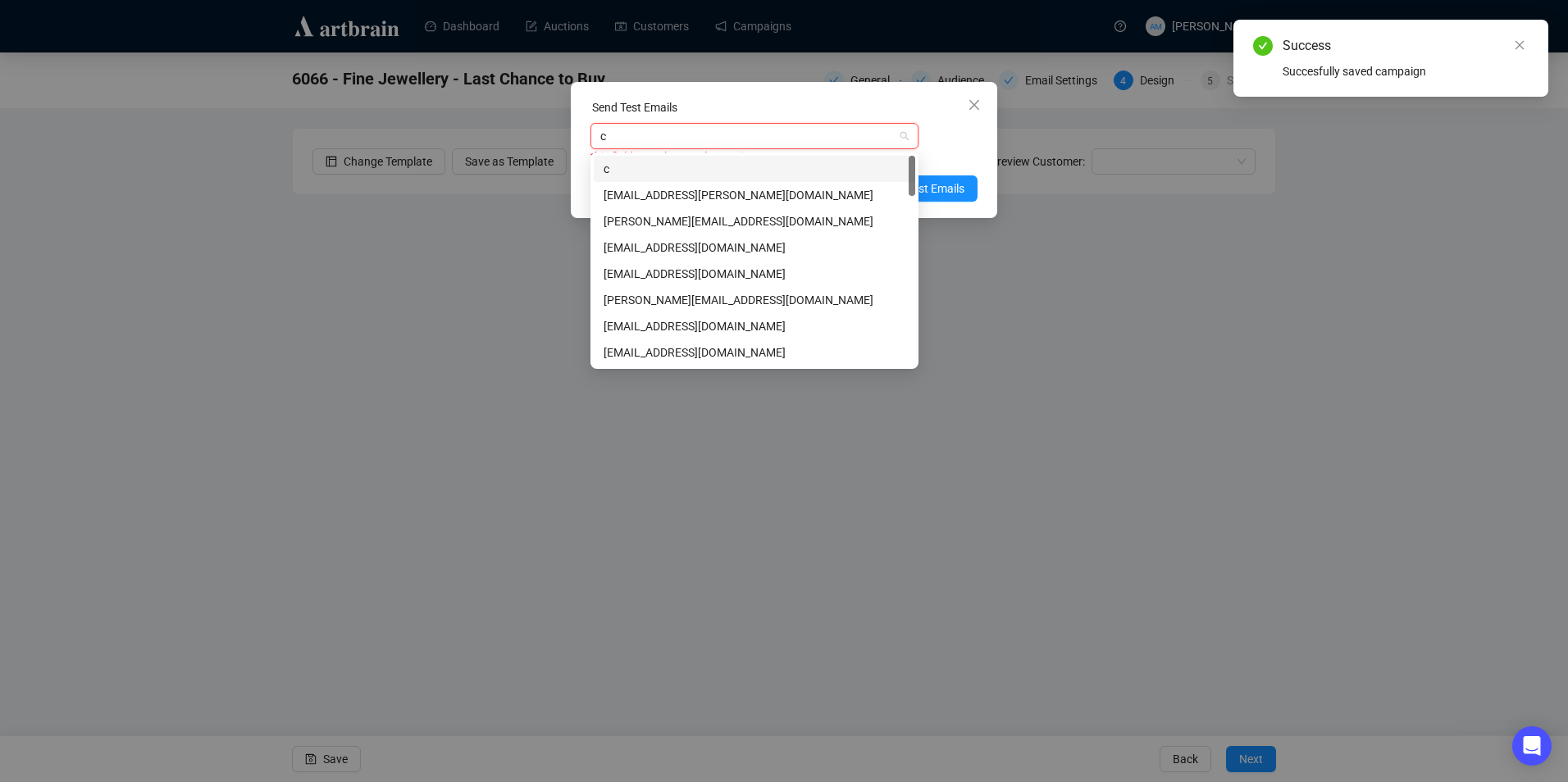
type input "cl"
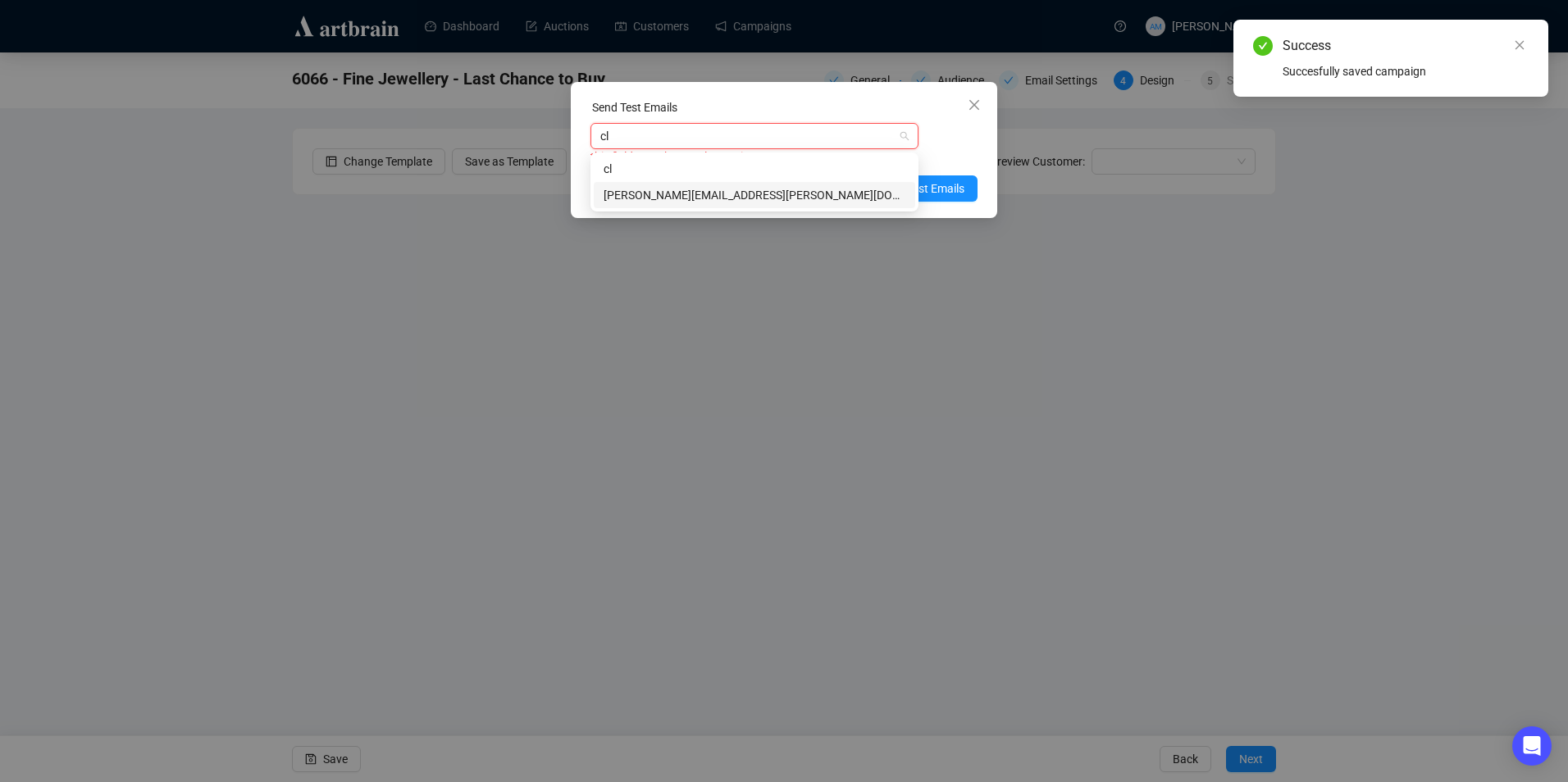
click at [693, 194] on div "[PERSON_NAME][EMAIL_ADDRESS][PERSON_NAME][DOMAIN_NAME]" at bounding box center [754, 195] width 302 height 18
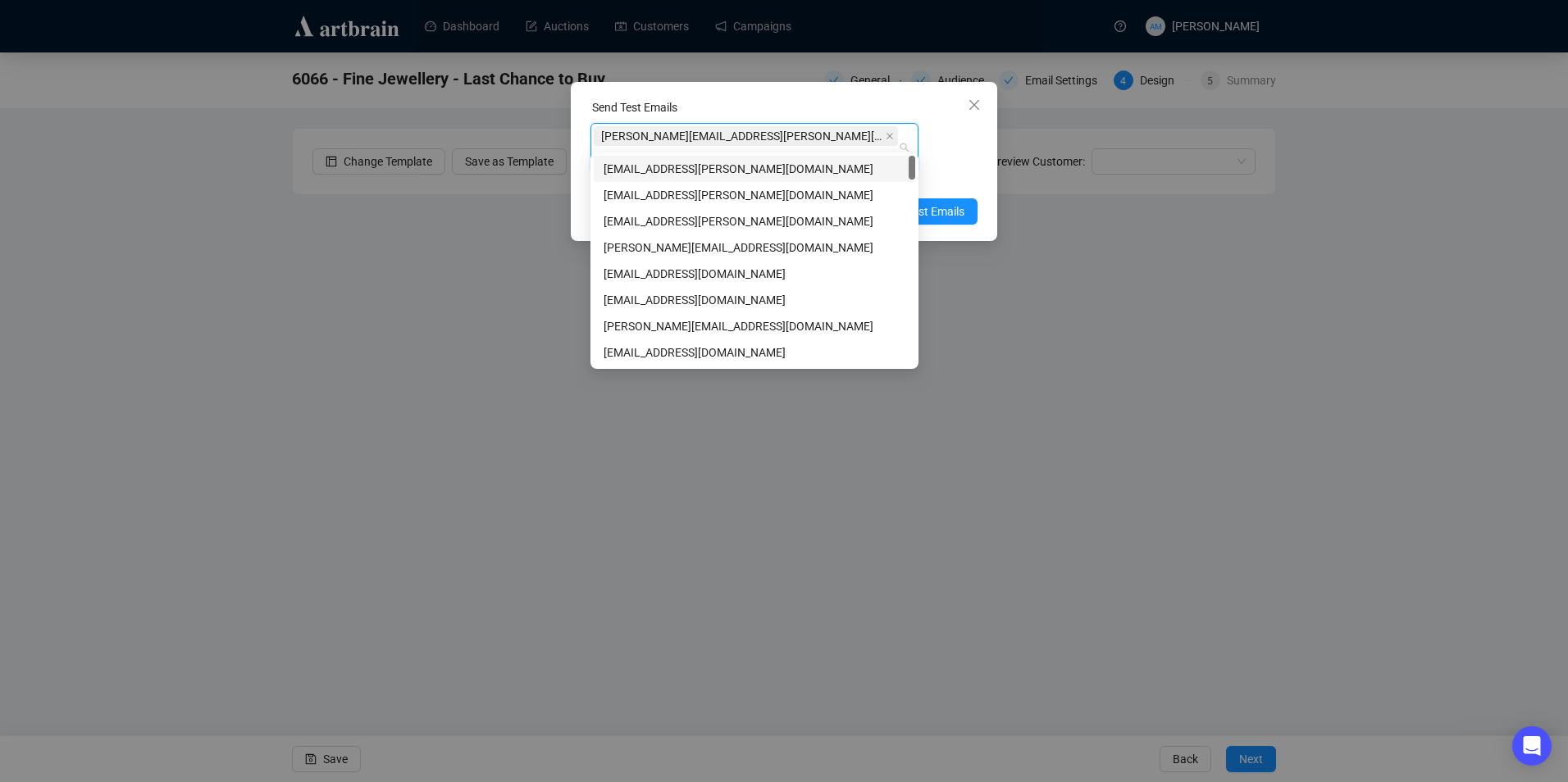
click at [961, 171] on div "Enter up to 20 Test Email Addresses" at bounding box center [784, 180] width 387 height 18
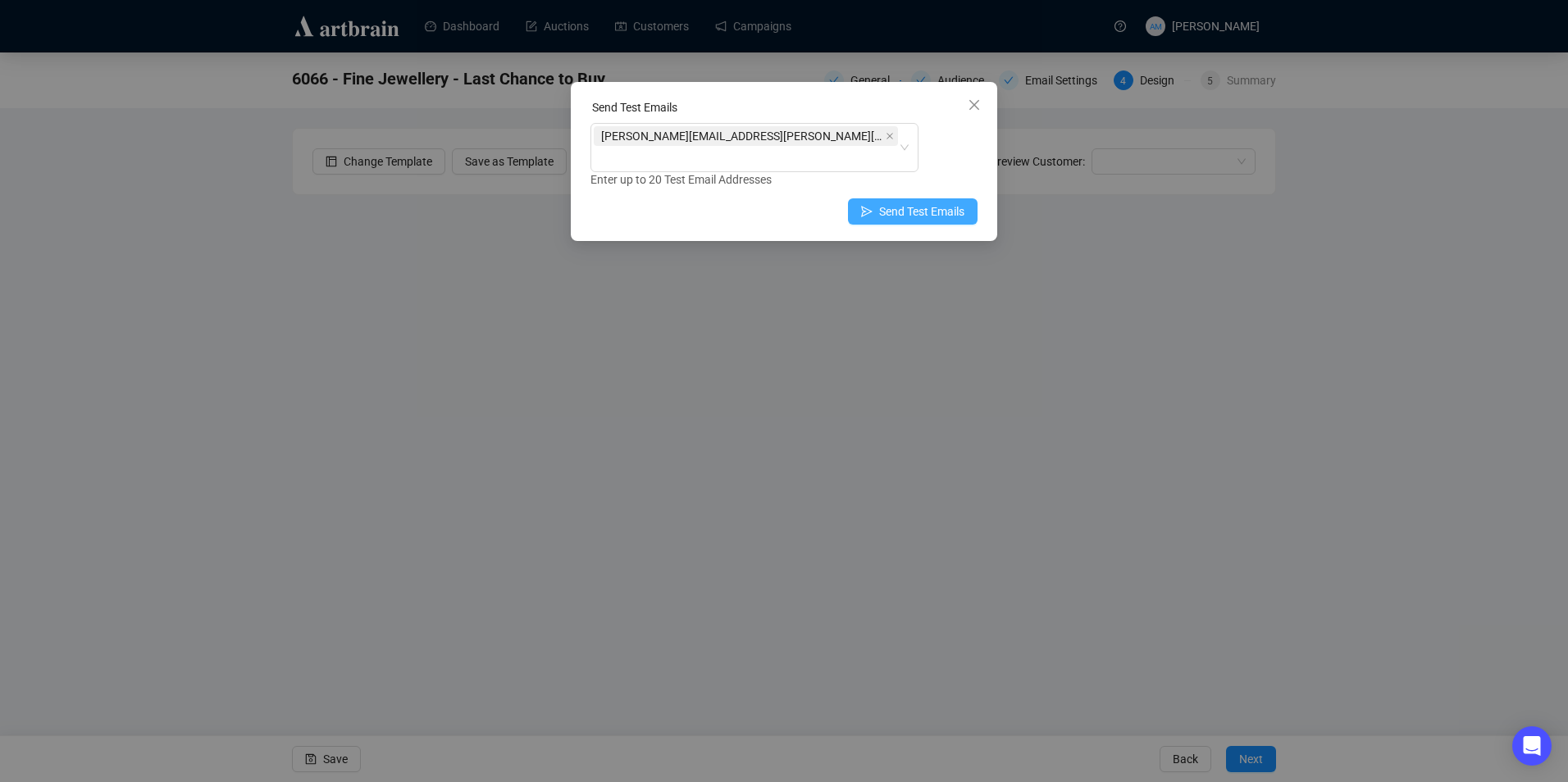
click at [952, 202] on span "Send Test Emails" at bounding box center [921, 211] width 85 height 18
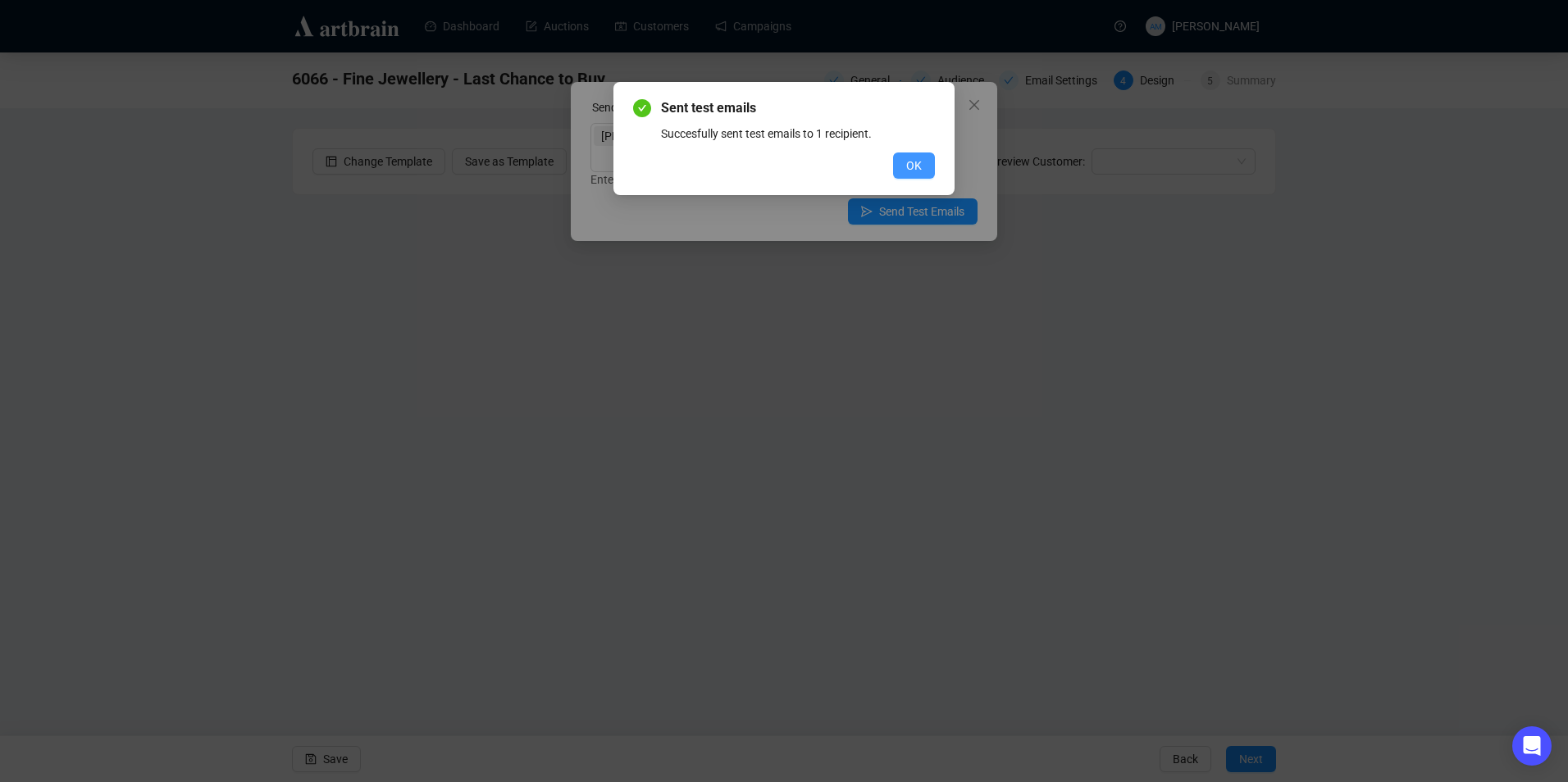
click at [905, 167] on button "OK" at bounding box center [914, 165] width 42 height 26
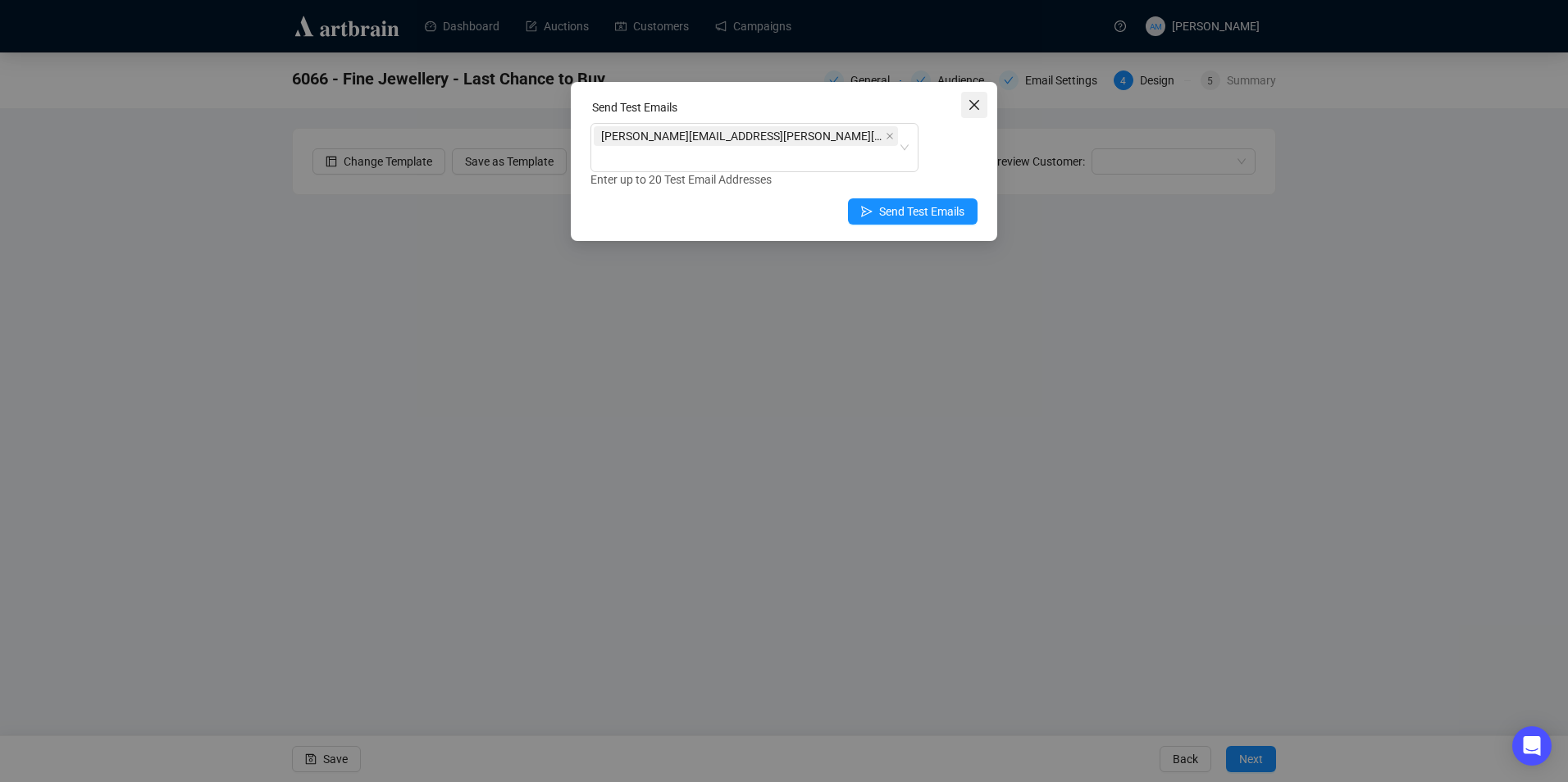
click at [972, 103] on icon "close" at bounding box center [975, 105] width 10 height 10
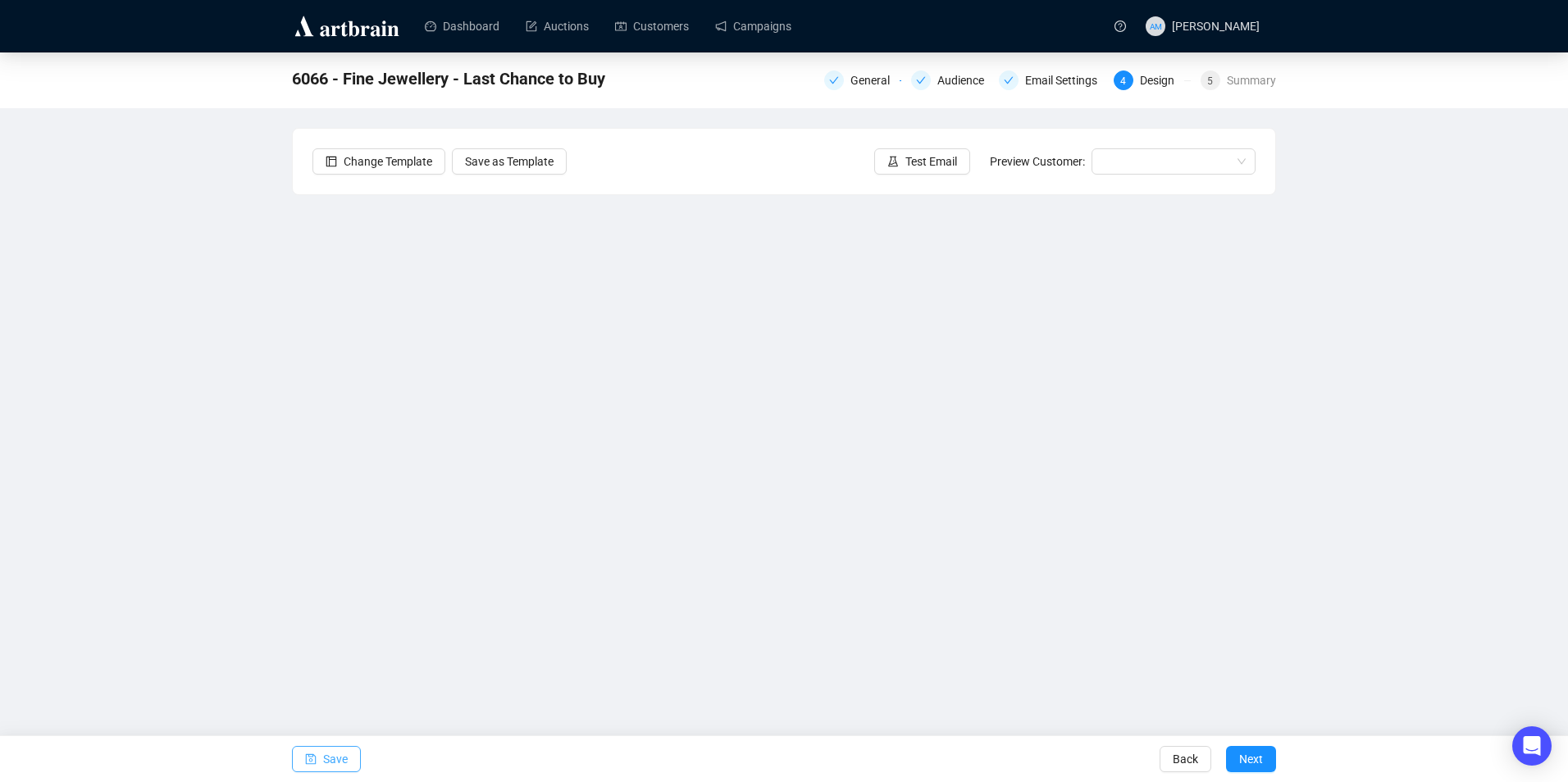
click at [340, 765] on span "Save" at bounding box center [335, 758] width 24 height 46
